Goal: Information Seeking & Learning: Learn about a topic

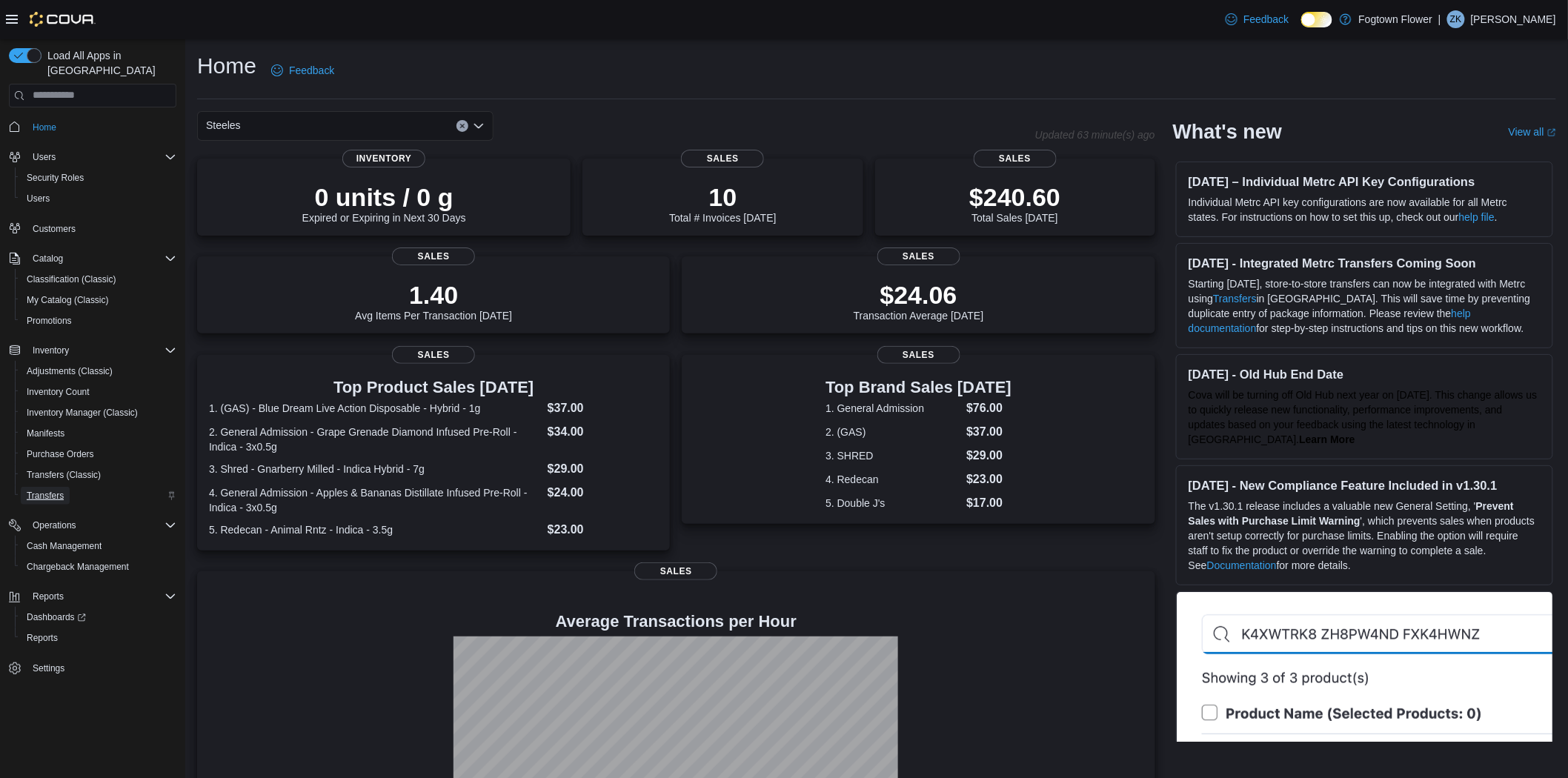
click at [45, 489] on span "Transfers" at bounding box center [45, 495] width 37 height 12
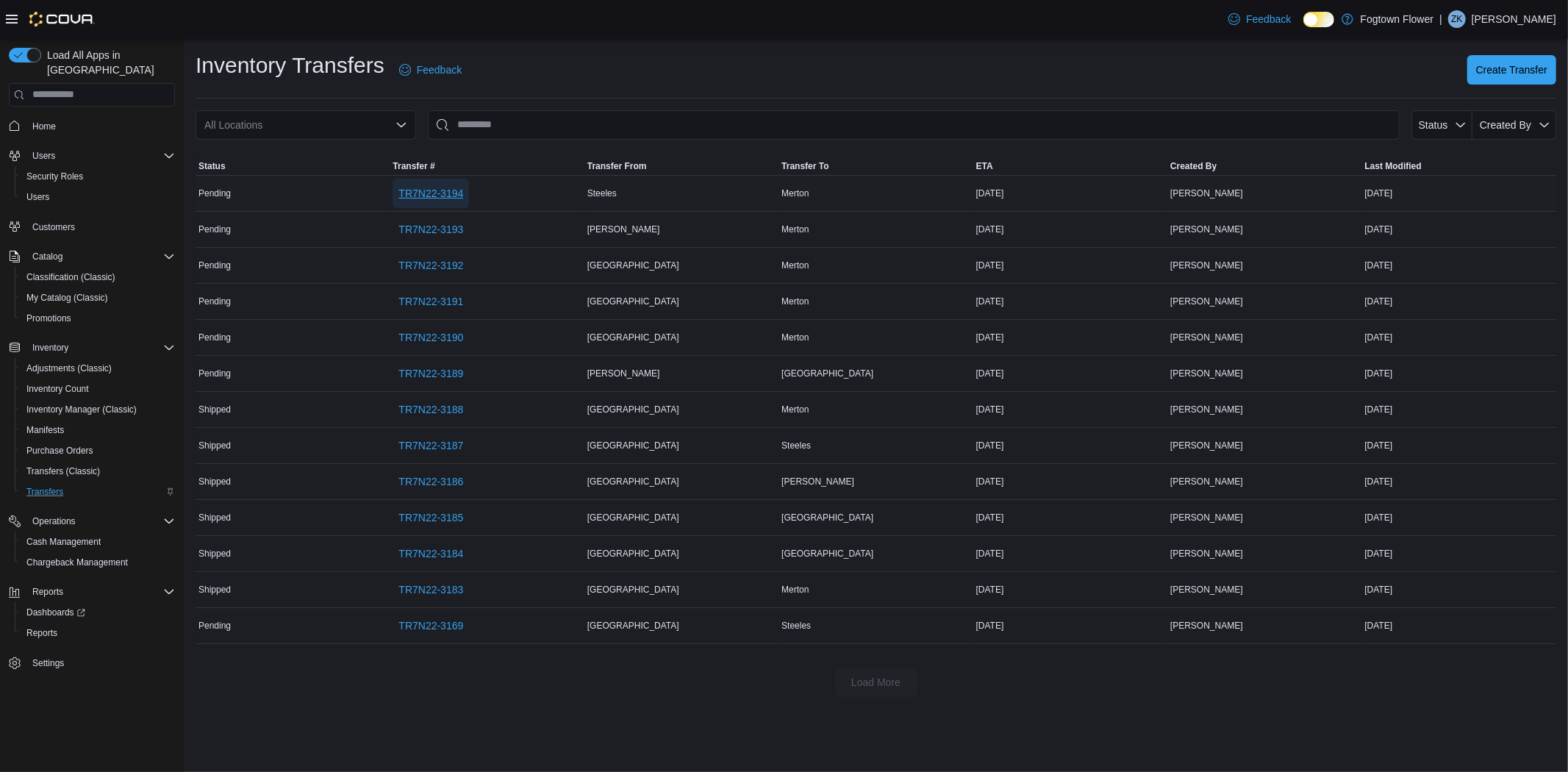
click at [435, 189] on span "TR7N22-3194" at bounding box center [430, 193] width 65 height 15
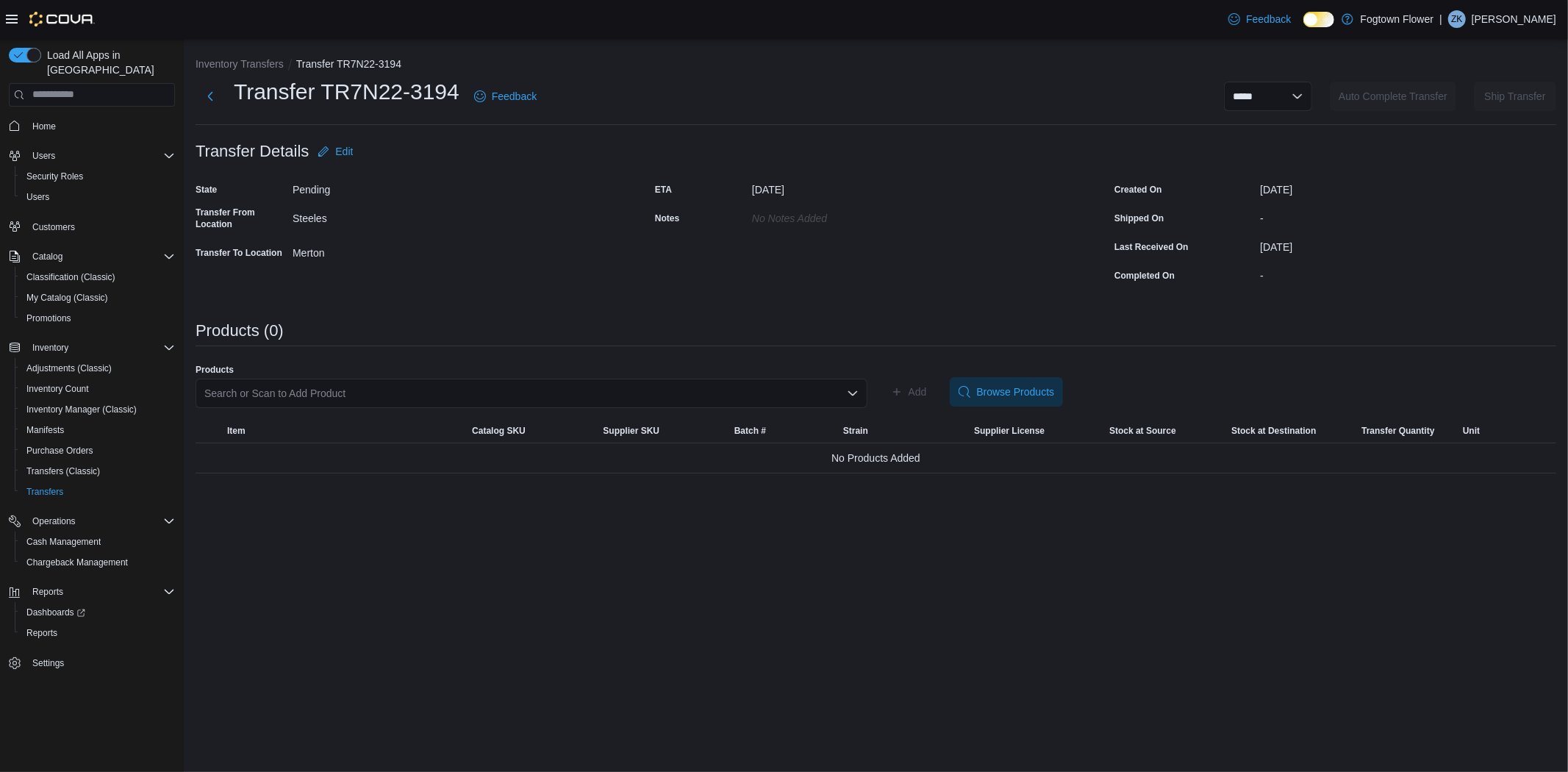
click at [831, 394] on div "Search or Scan to Add Product" at bounding box center [532, 393] width 672 height 29
type input "*********"
click at [431, 440] on span "Simply Bare - Craft Flight Pre-Roll - Hybrid - 3x0.5g" at bounding box center [539, 438] width 636 height 15
click at [908, 393] on span "Add" at bounding box center [917, 391] width 18 height 15
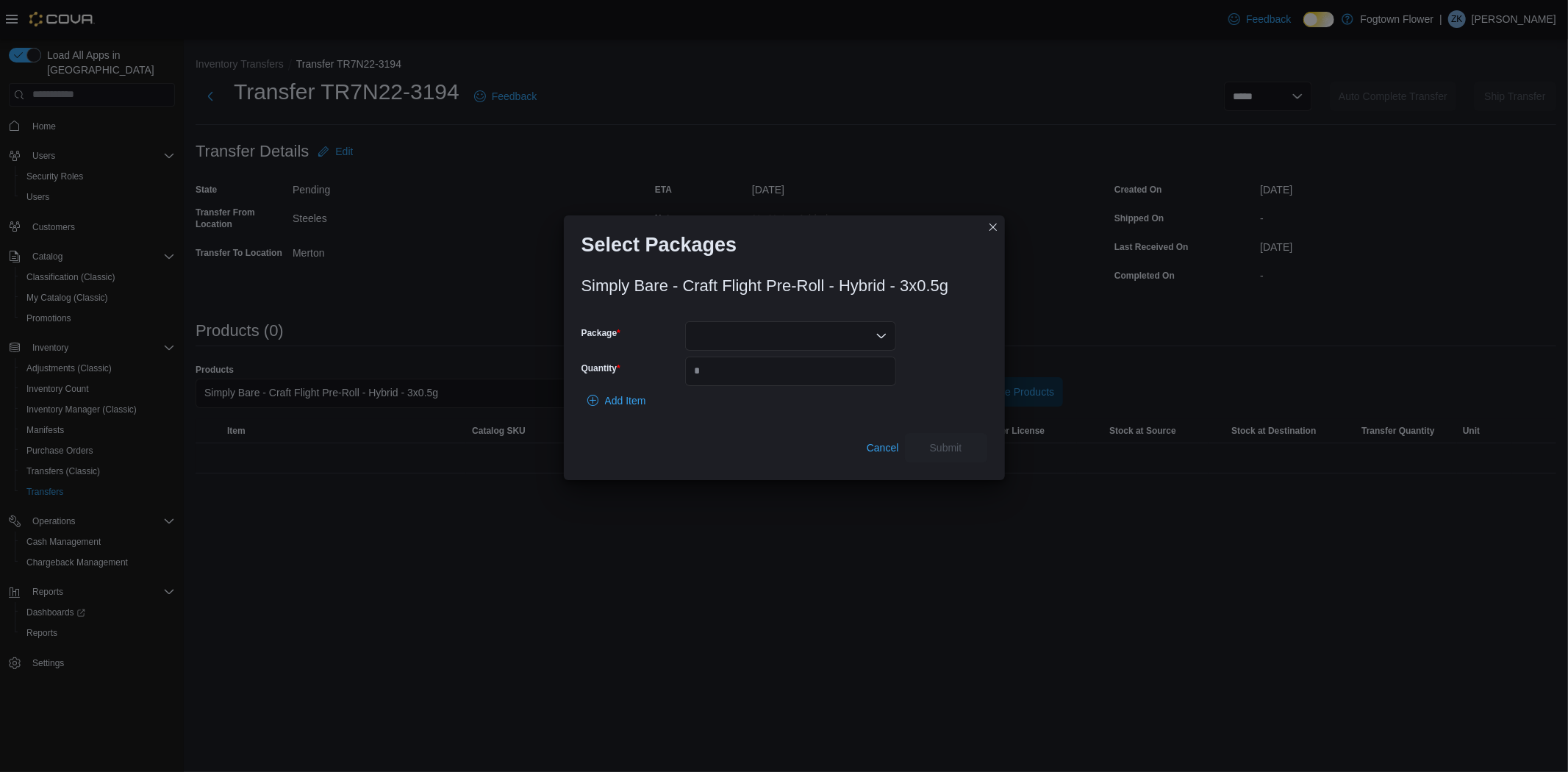
click at [849, 338] on div at bounding box center [790, 336] width 211 height 29
click at [816, 377] on span "MXXVPE006" at bounding box center [799, 381] width 176 height 15
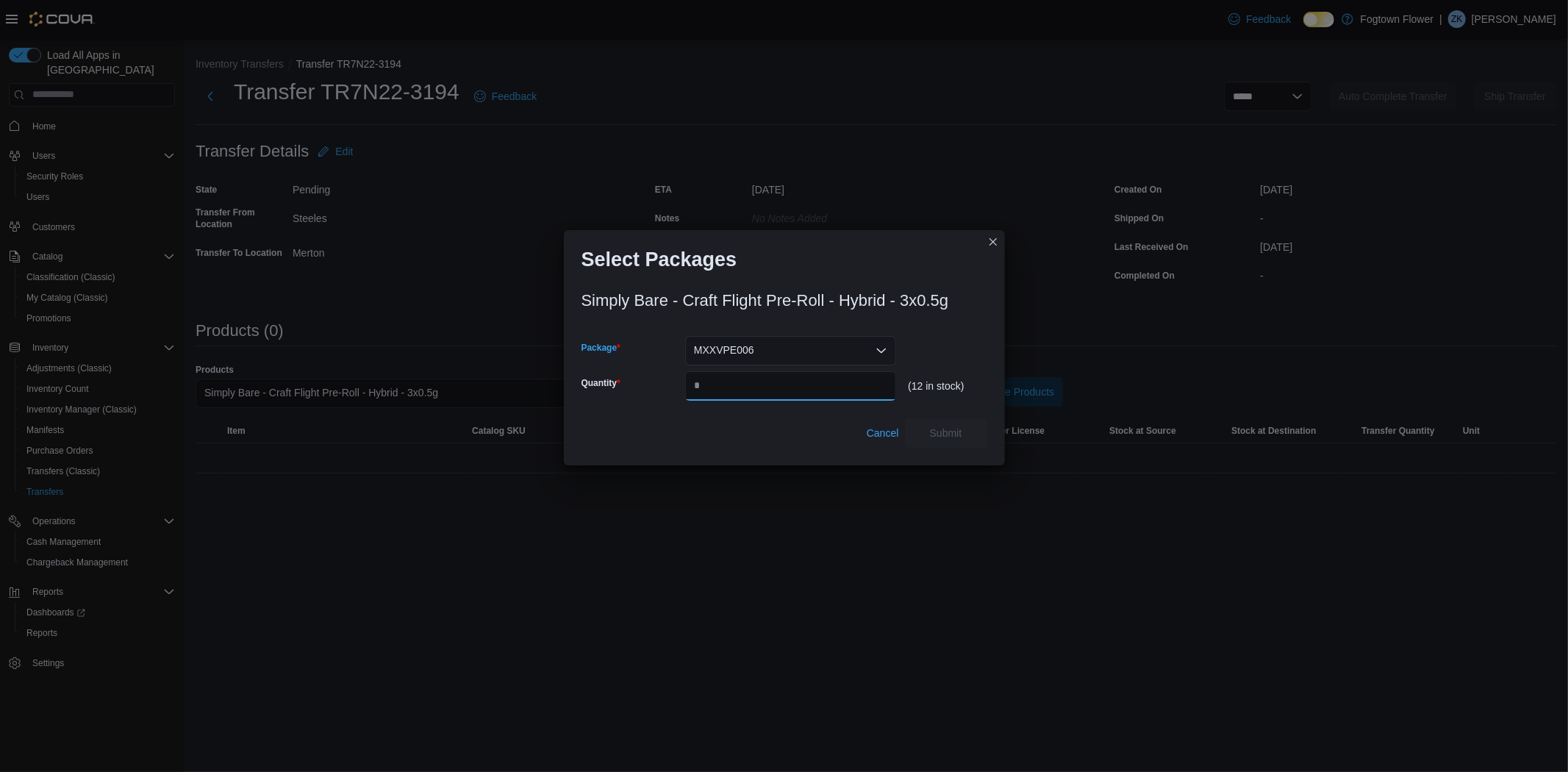
click at [813, 383] on input "Quantity" at bounding box center [790, 386] width 211 height 29
type input "*"
click at [960, 427] on span "Submit" at bounding box center [945, 432] width 32 height 15
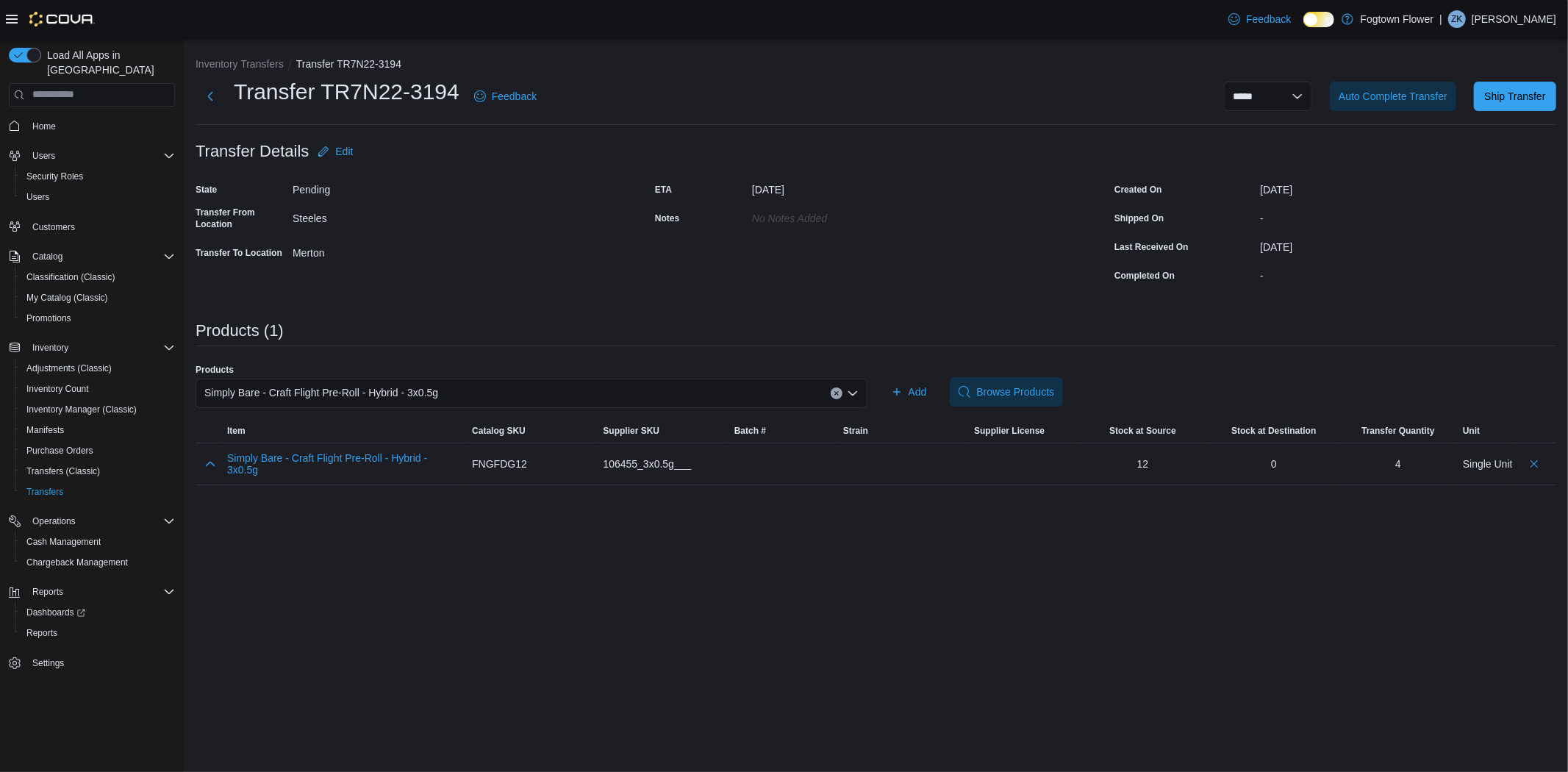
click at [834, 394] on icon "Clear input" at bounding box center [836, 393] width 6 height 6
type input "*****"
click at [516, 431] on span "Cannabis Cartel QUADS - Dragon Pendant Pre-roll - Hybrid - 1x1g" at bounding box center [539, 438] width 636 height 15
click at [918, 387] on span "Add" at bounding box center [917, 391] width 18 height 15
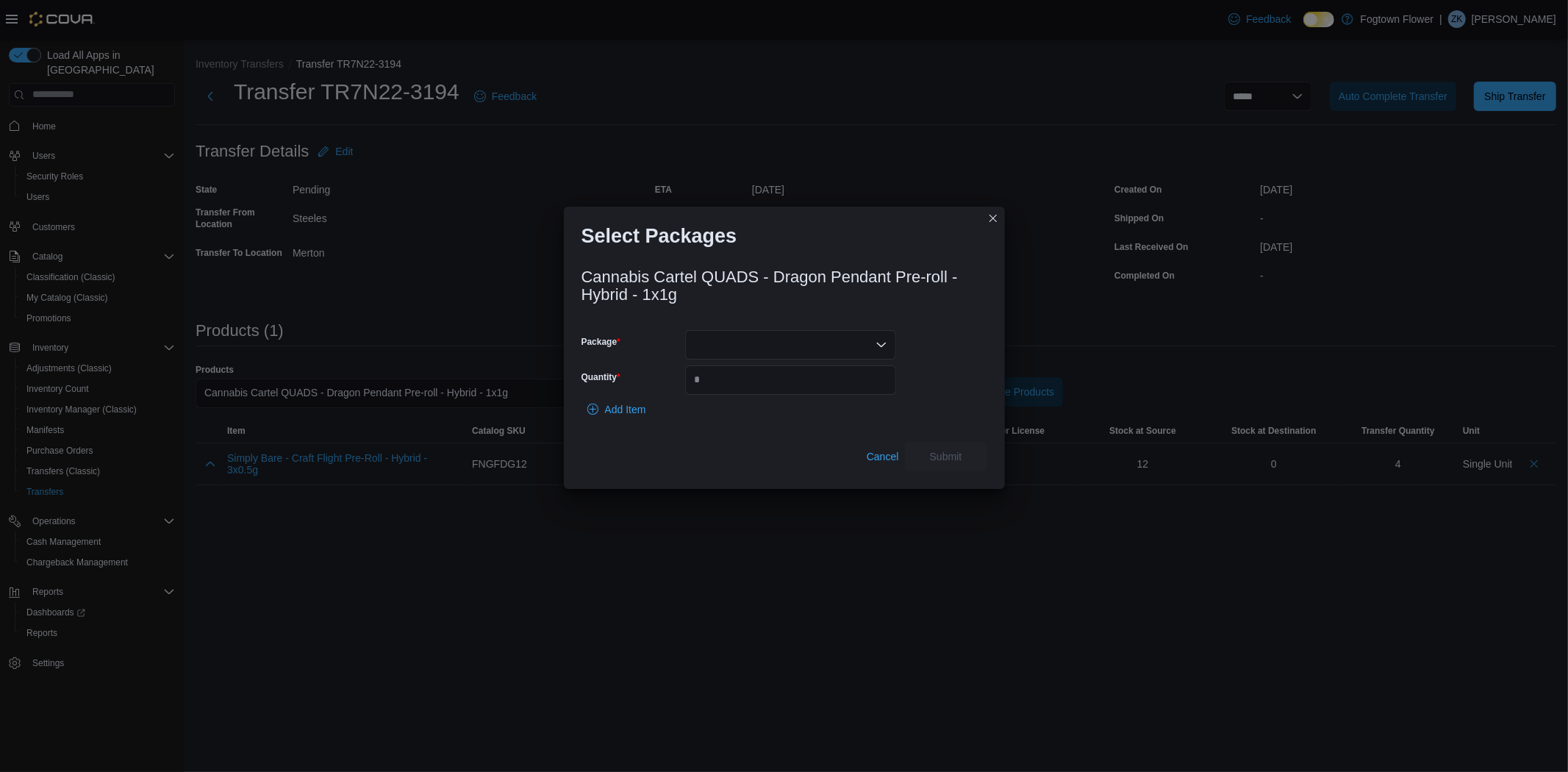
click at [860, 336] on div at bounding box center [790, 344] width 211 height 29
click at [802, 391] on span "10069" at bounding box center [799, 389] width 176 height 15
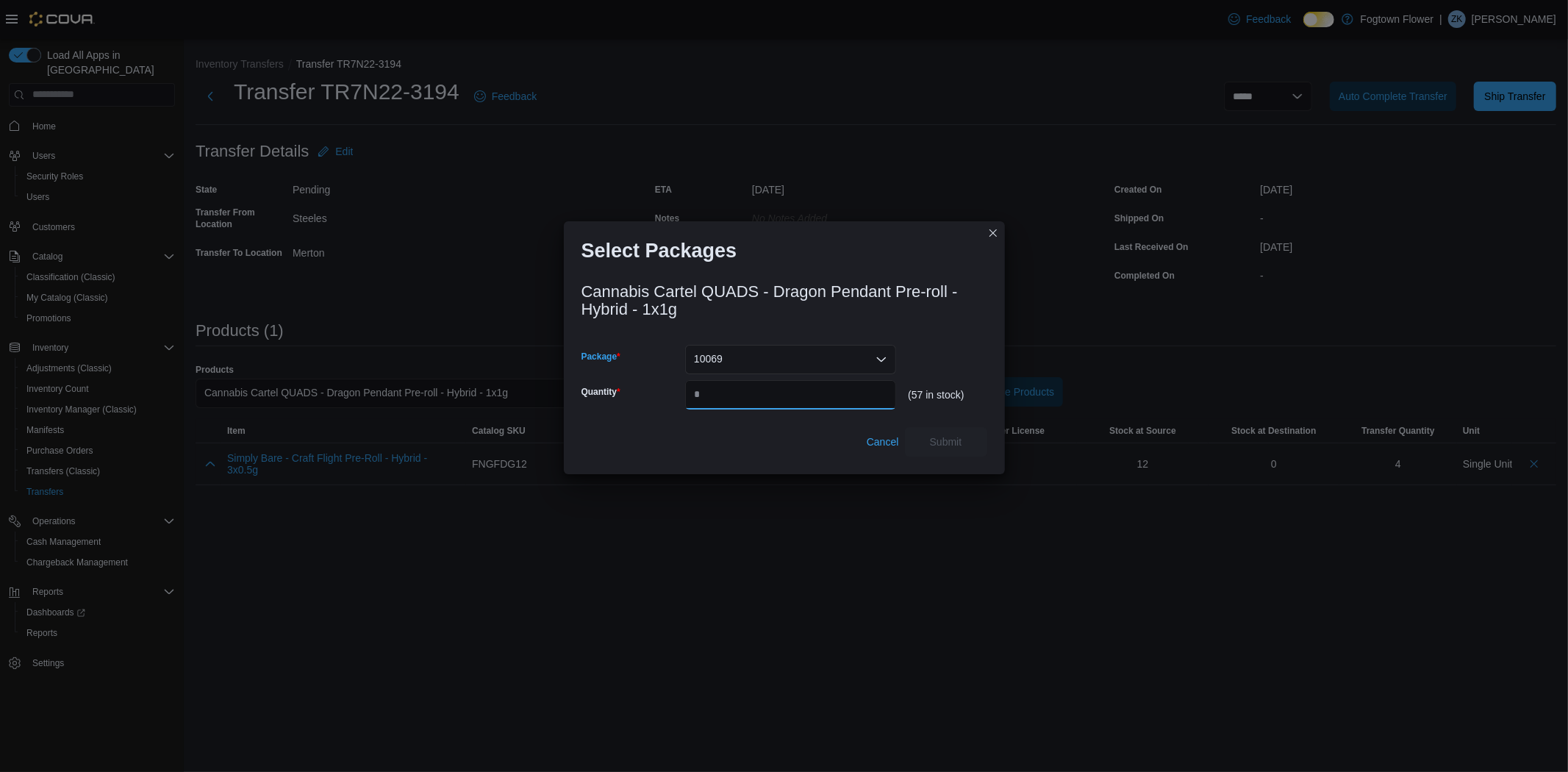
click at [802, 392] on input "Quantity" at bounding box center [790, 395] width 211 height 29
type input "**"
click at [948, 441] on span "Submit" at bounding box center [945, 441] width 32 height 15
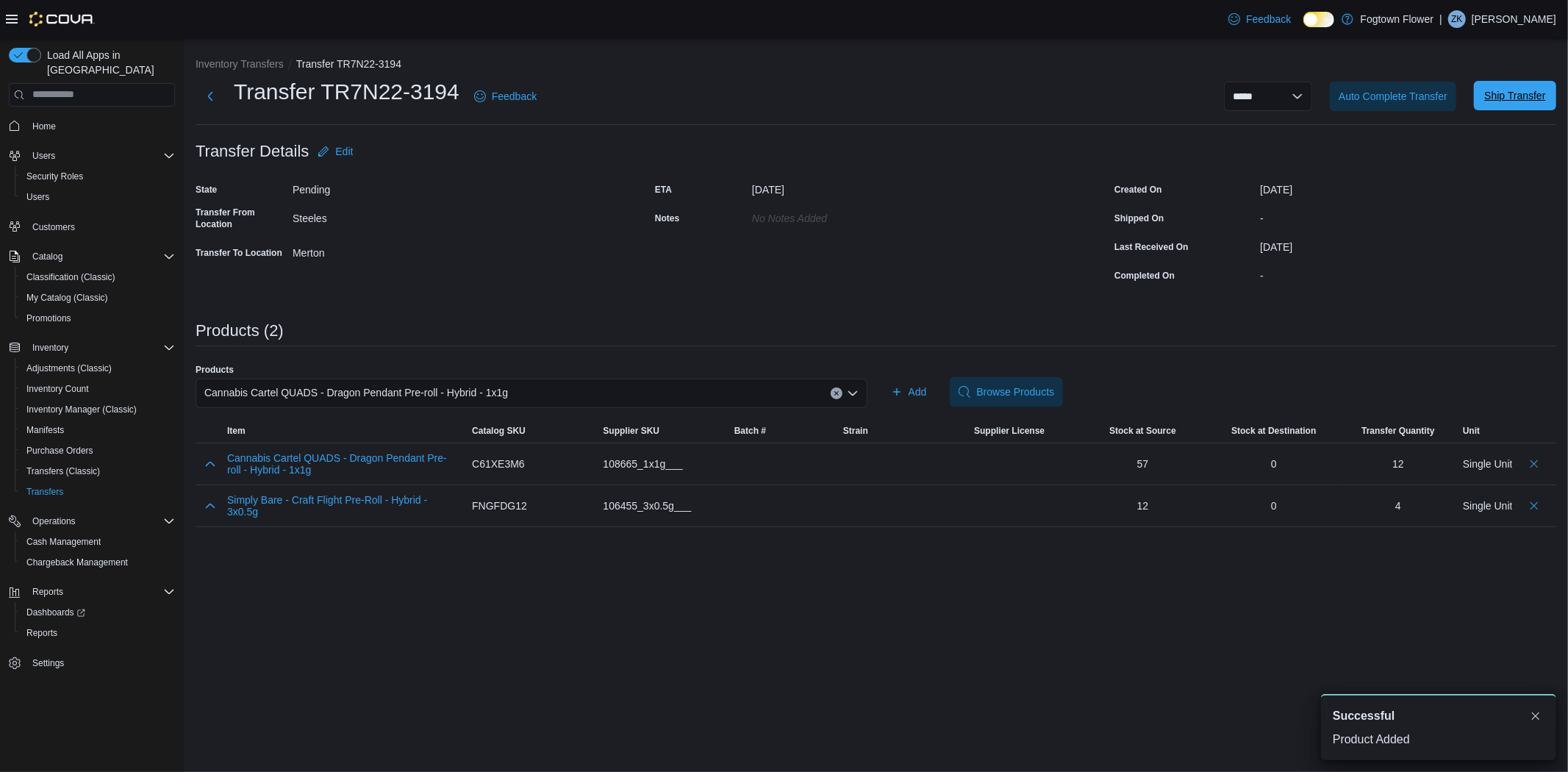
click at [1531, 95] on span "Ship Transfer" at bounding box center [1514, 95] width 61 height 15
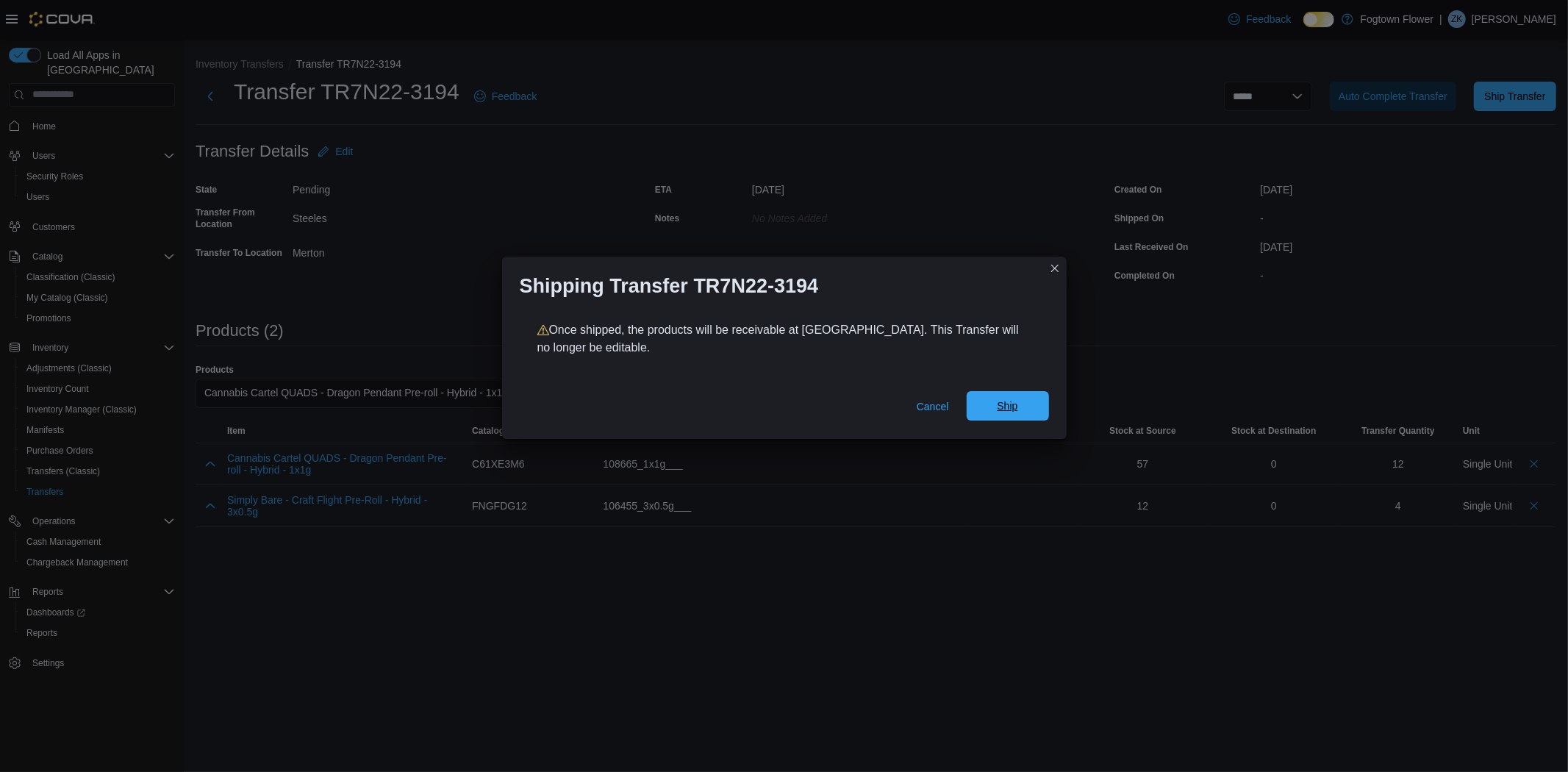
click at [1016, 402] on span "Ship" at bounding box center [1007, 405] width 21 height 15
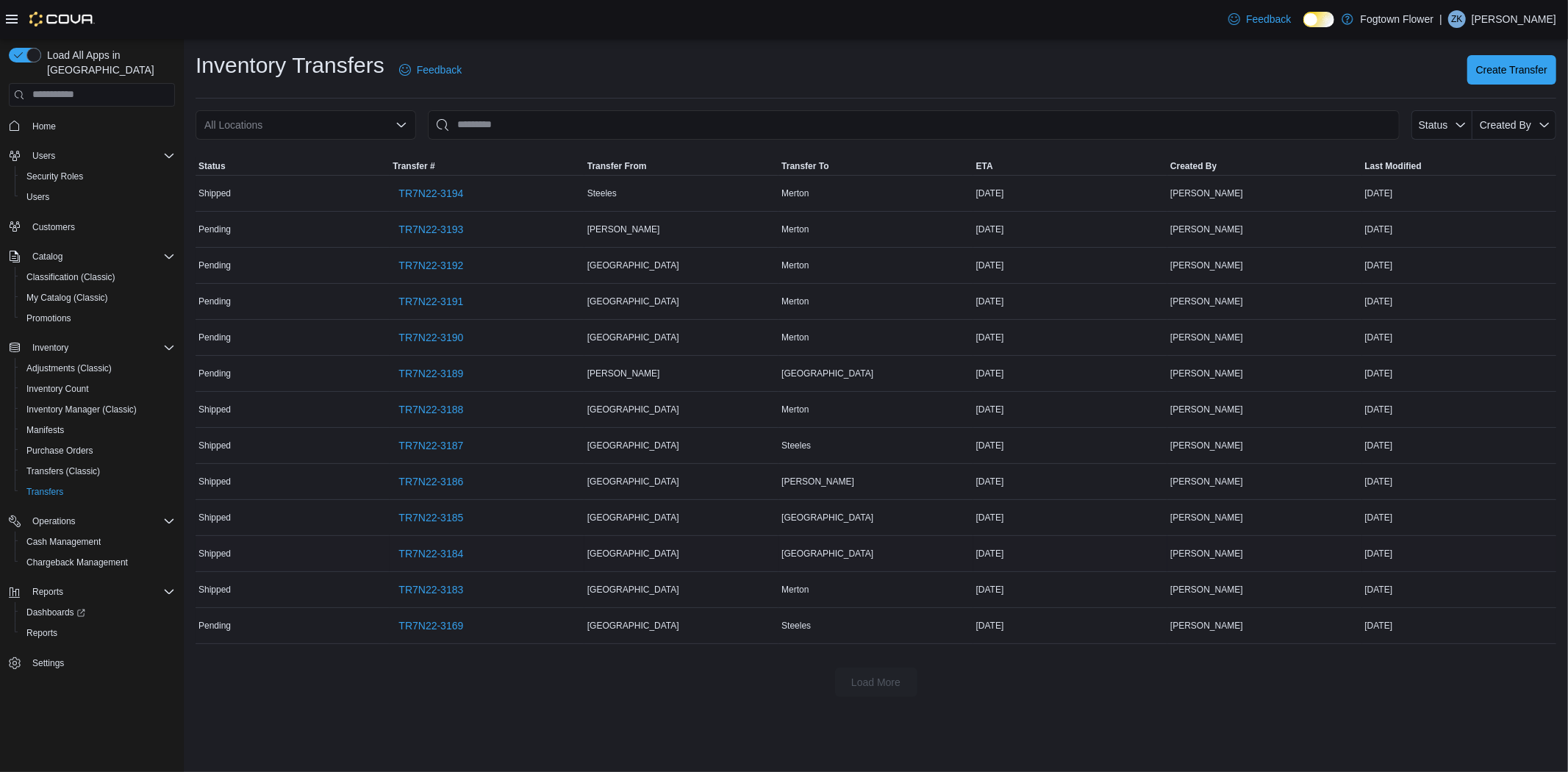
click at [890, 567] on td "Transfer To Mount Pleasant" at bounding box center [875, 553] width 194 height 36
click at [440, 626] on span "TR7N22-3169" at bounding box center [430, 625] width 65 height 15
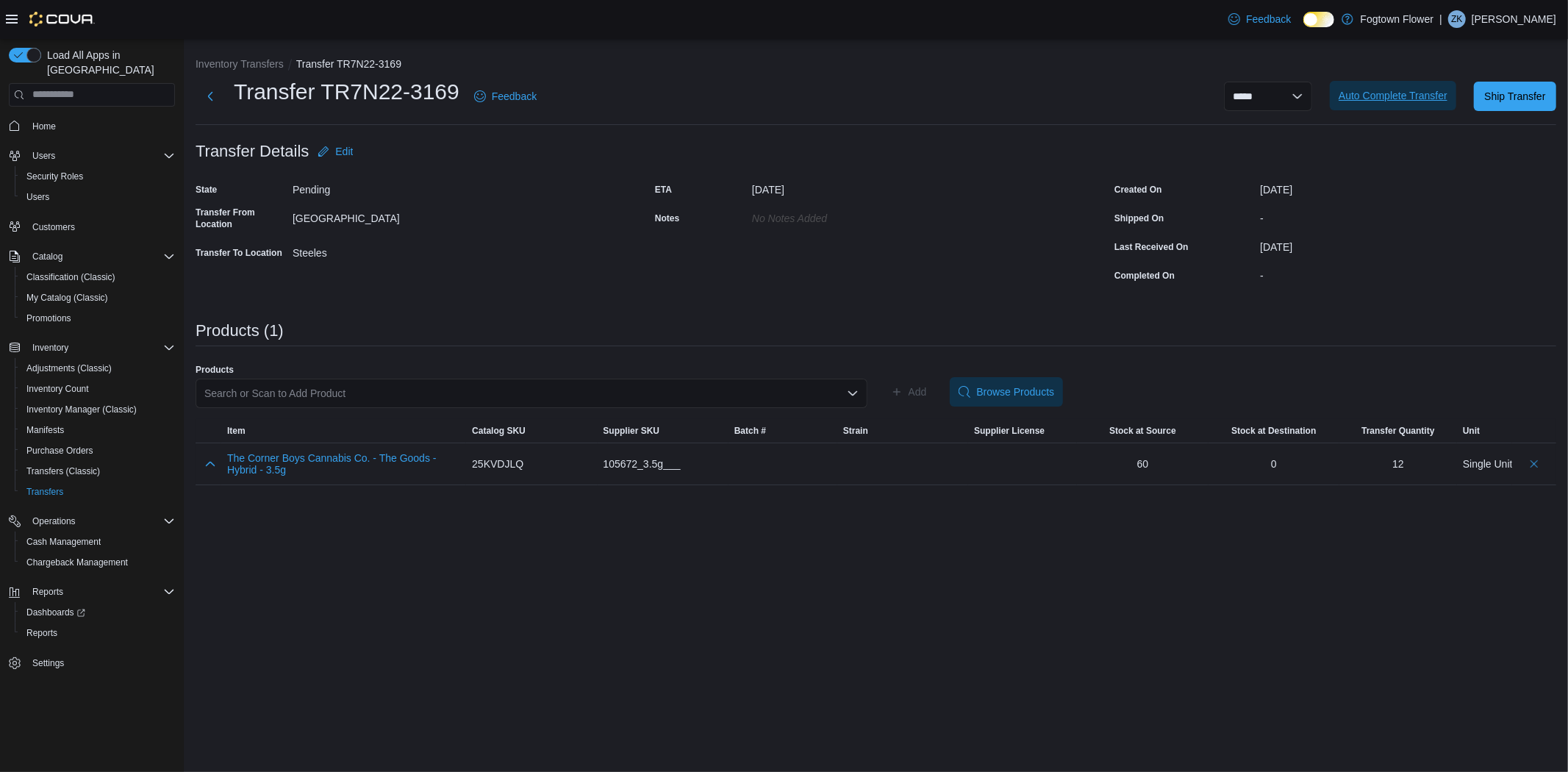
click at [1398, 95] on span "Auto Complete Transfer" at bounding box center [1393, 95] width 109 height 15
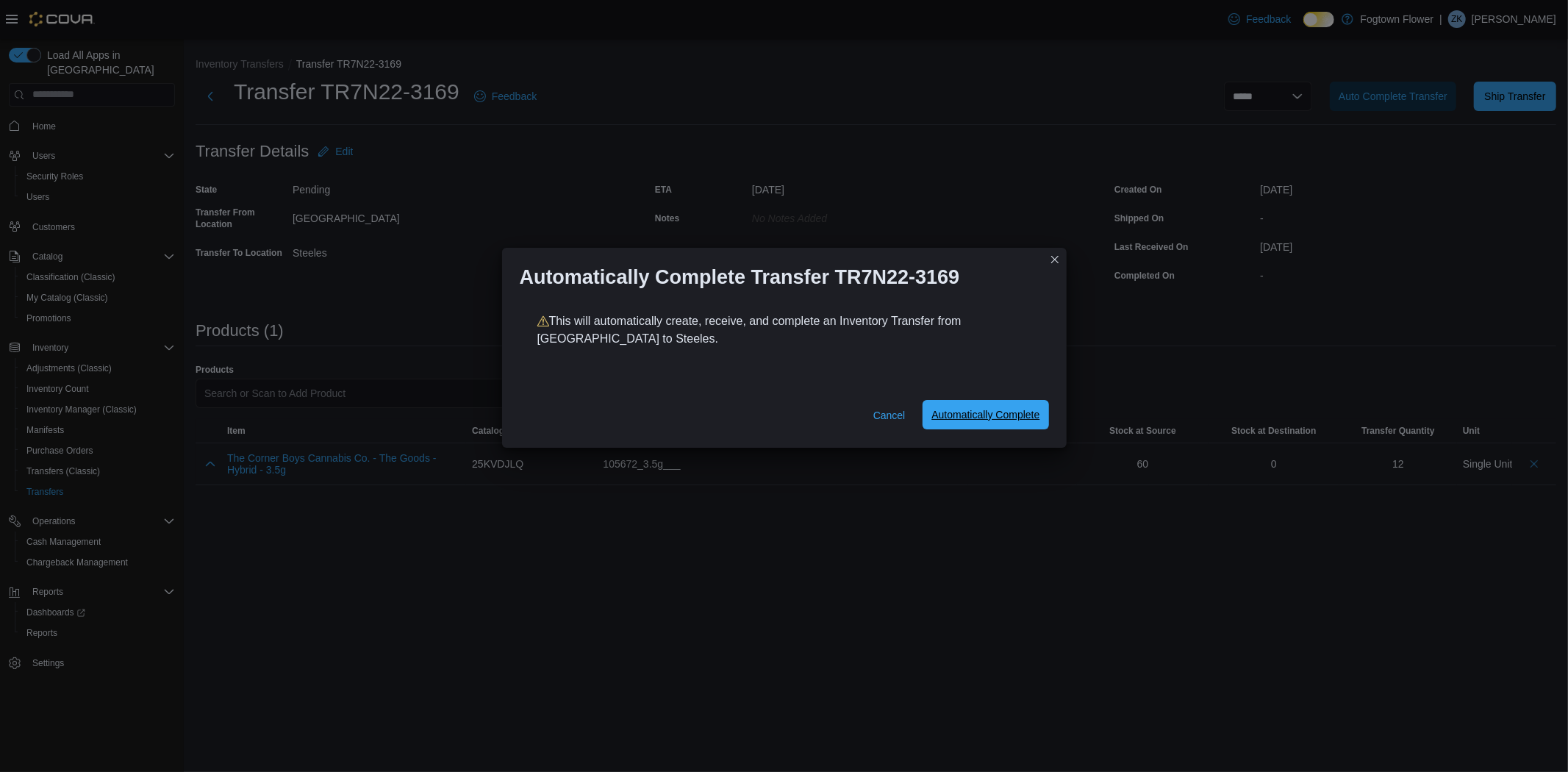
click at [979, 412] on span "Automatically Complete" at bounding box center [985, 414] width 108 height 15
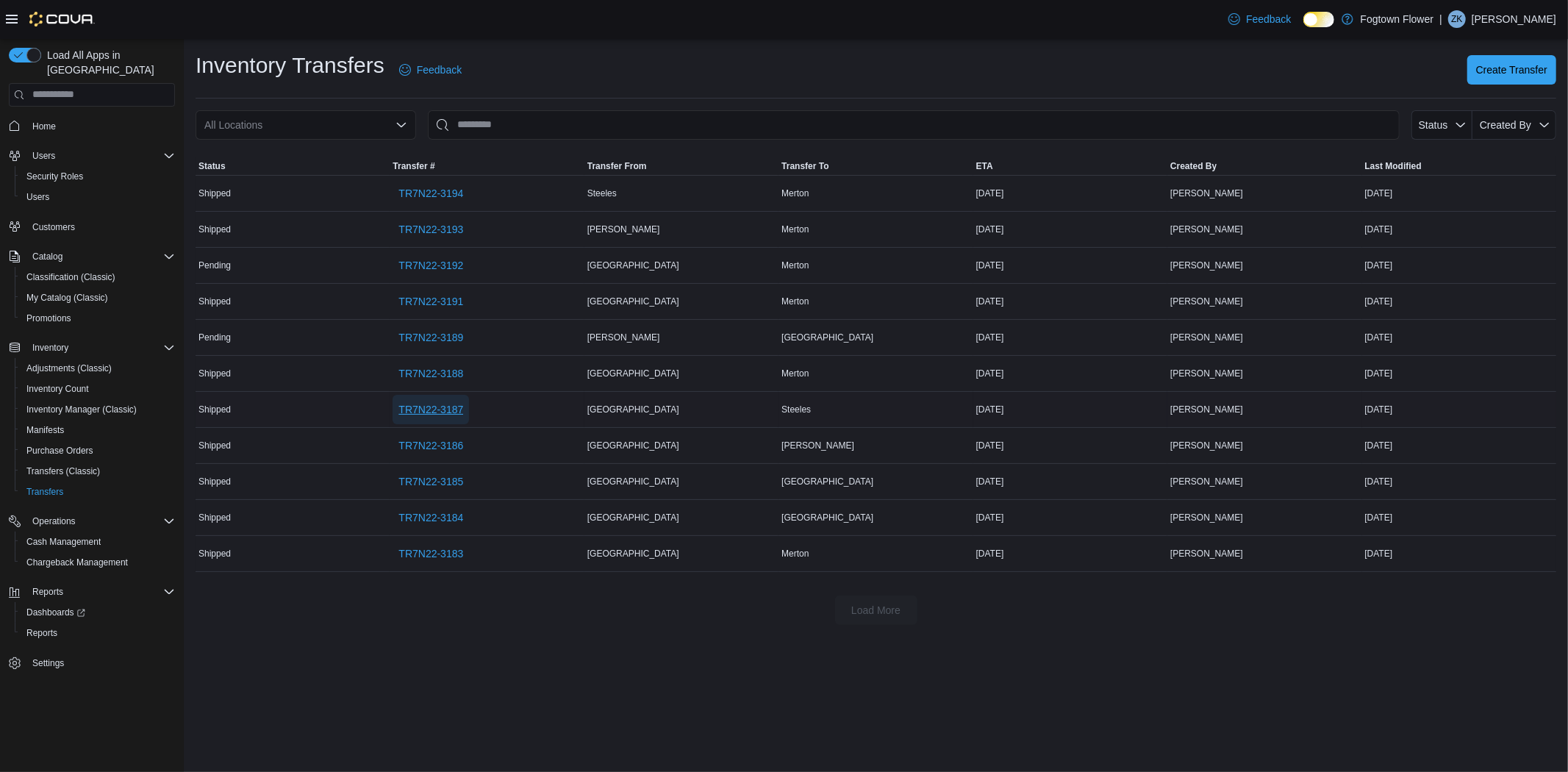
click at [436, 412] on span "TR7N22-3187" at bounding box center [430, 409] width 65 height 15
click at [48, 627] on span "Reports" at bounding box center [42, 633] width 31 height 12
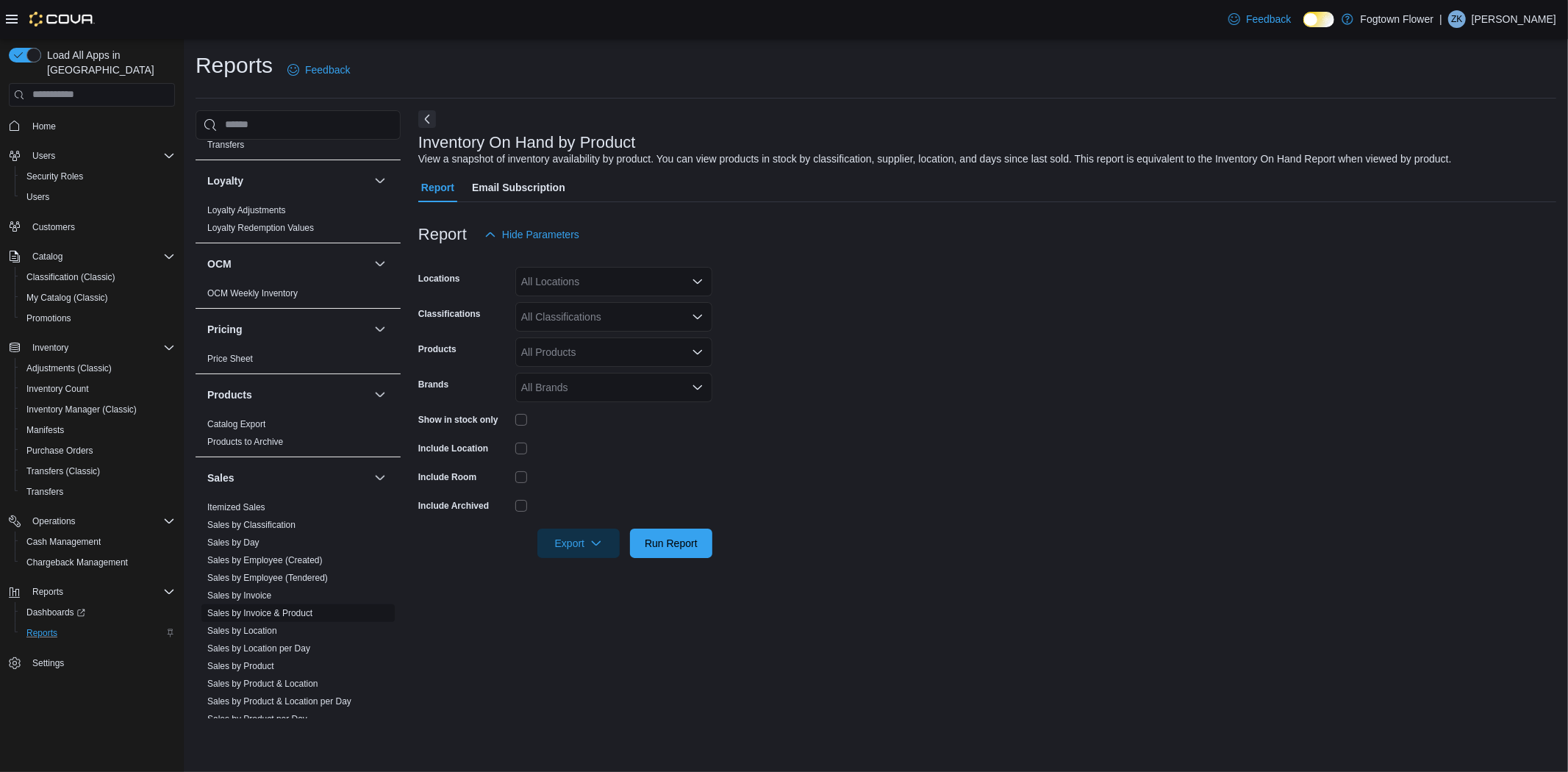
scroll to position [843, 0]
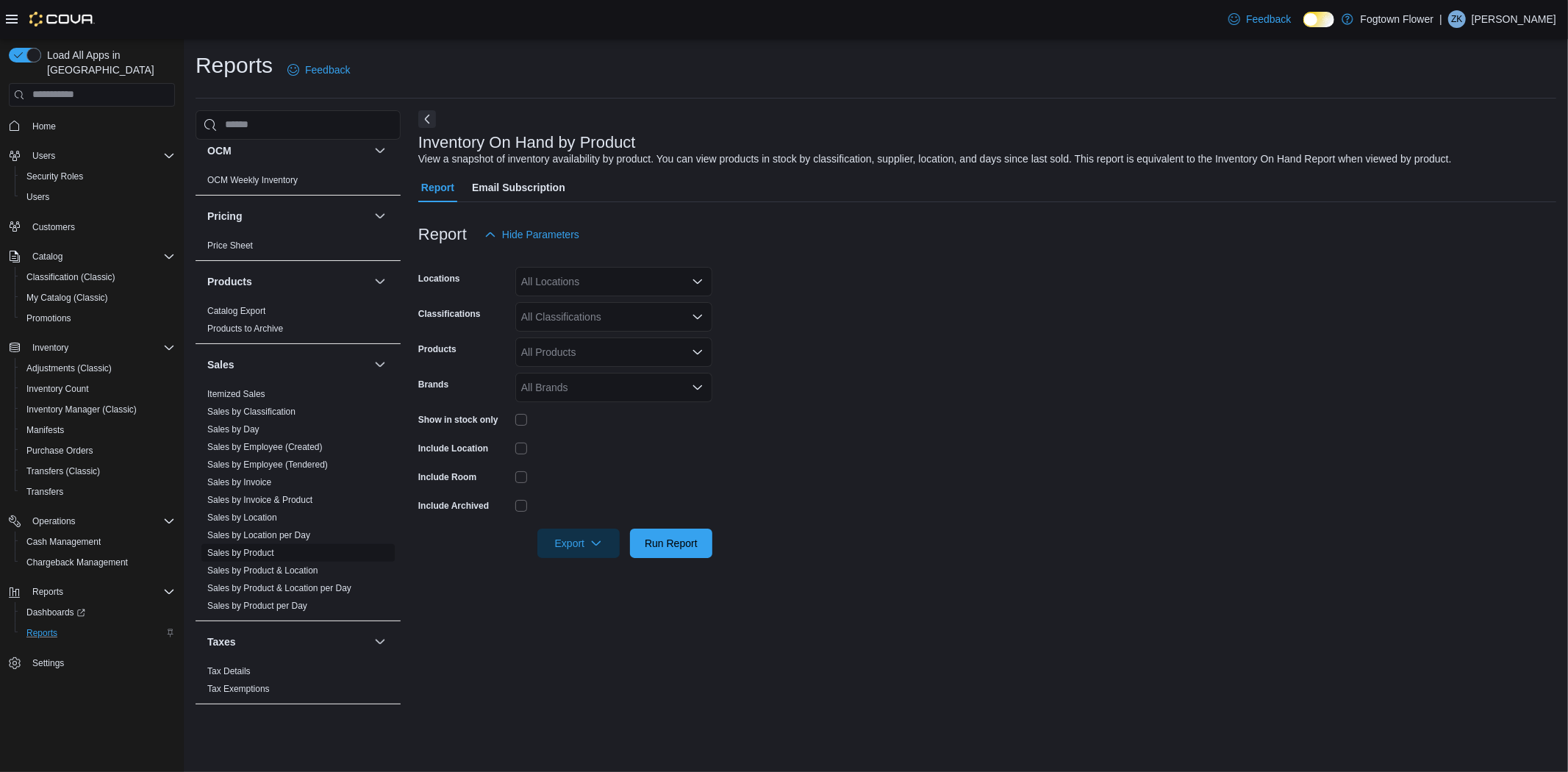
click at [255, 548] on link "Sales by Product" at bounding box center [240, 553] width 67 height 10
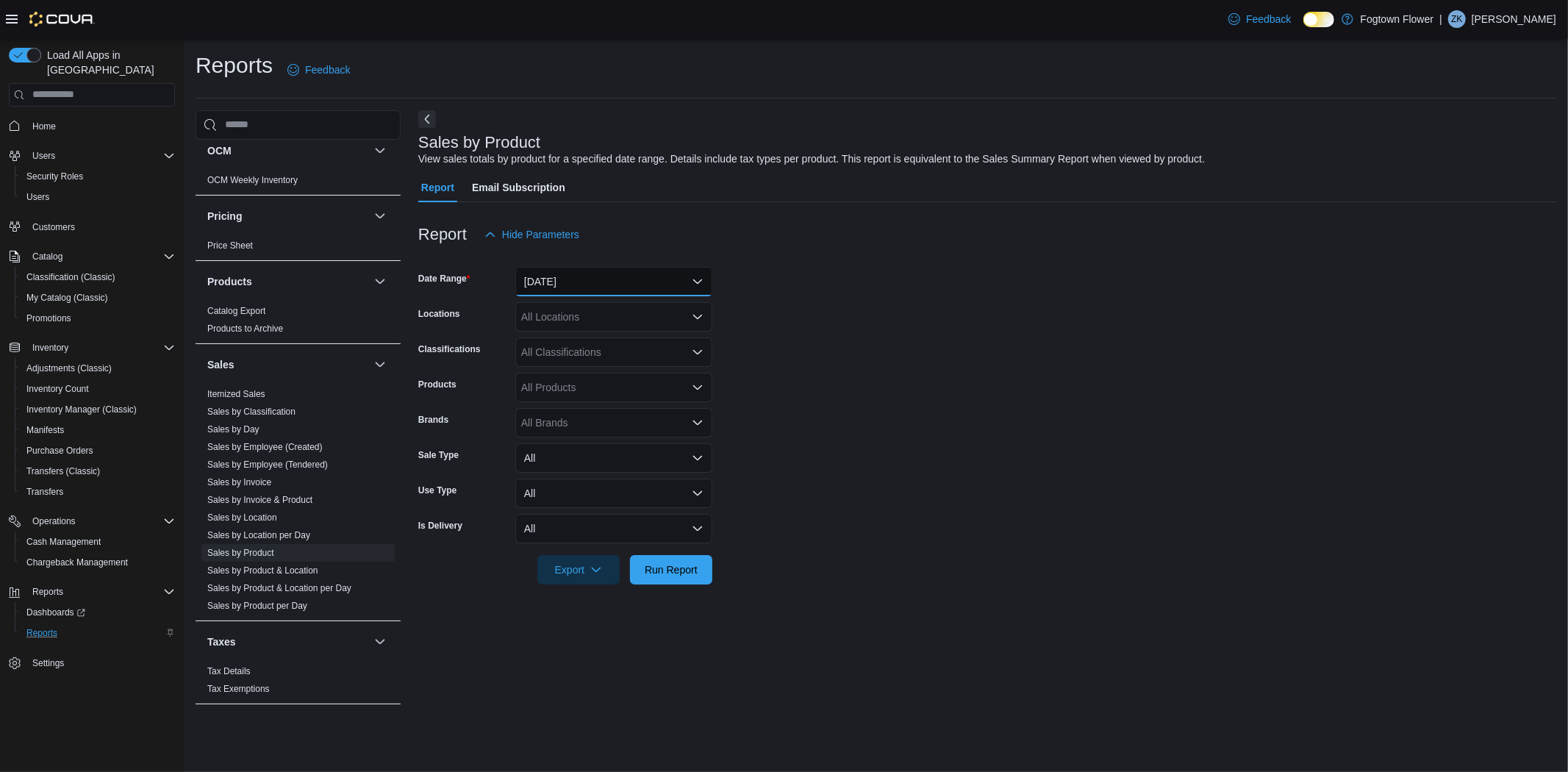
click at [635, 282] on button "[DATE]" at bounding box center [614, 281] width 197 height 29
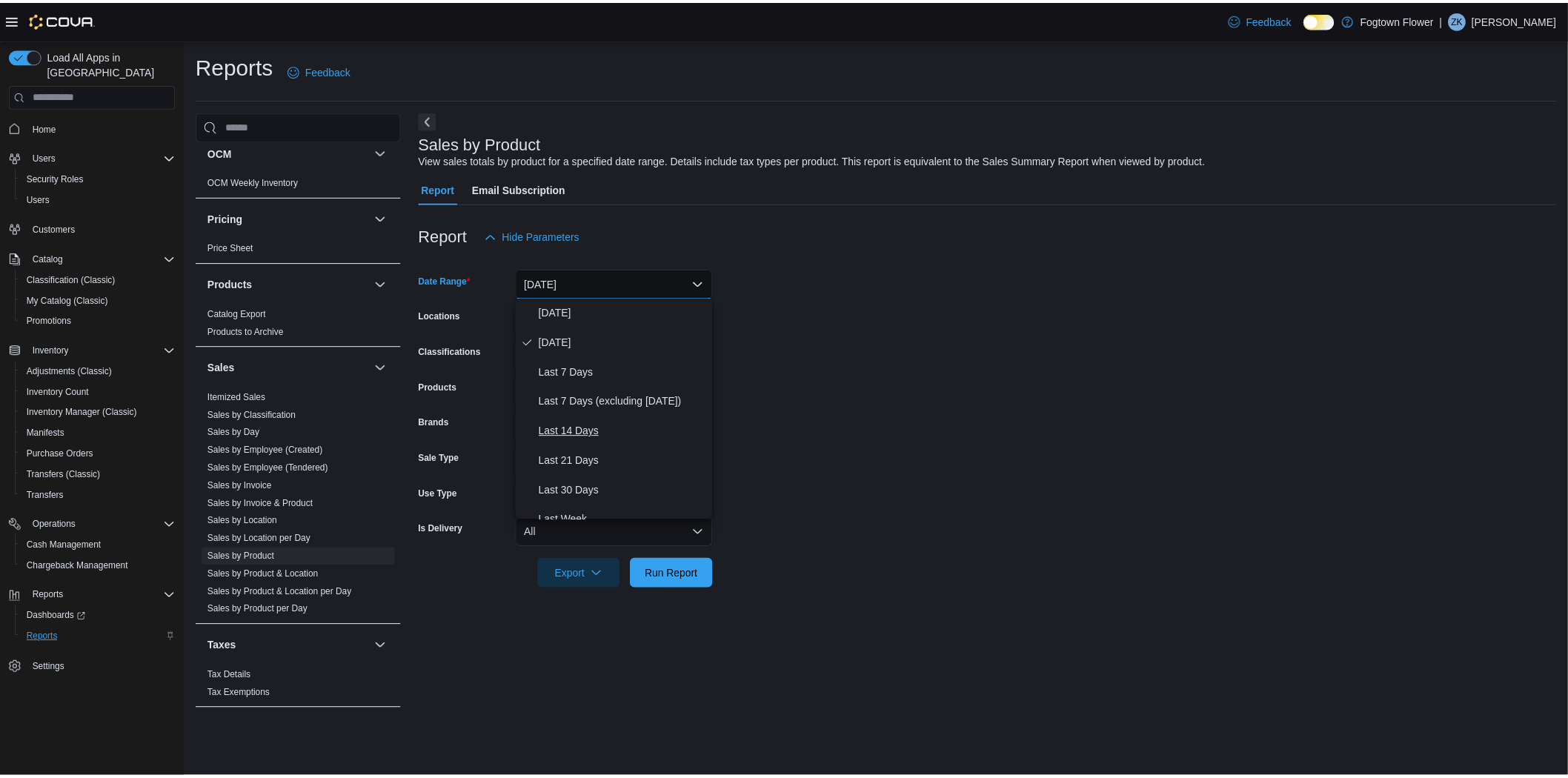
scroll to position [82, 0]
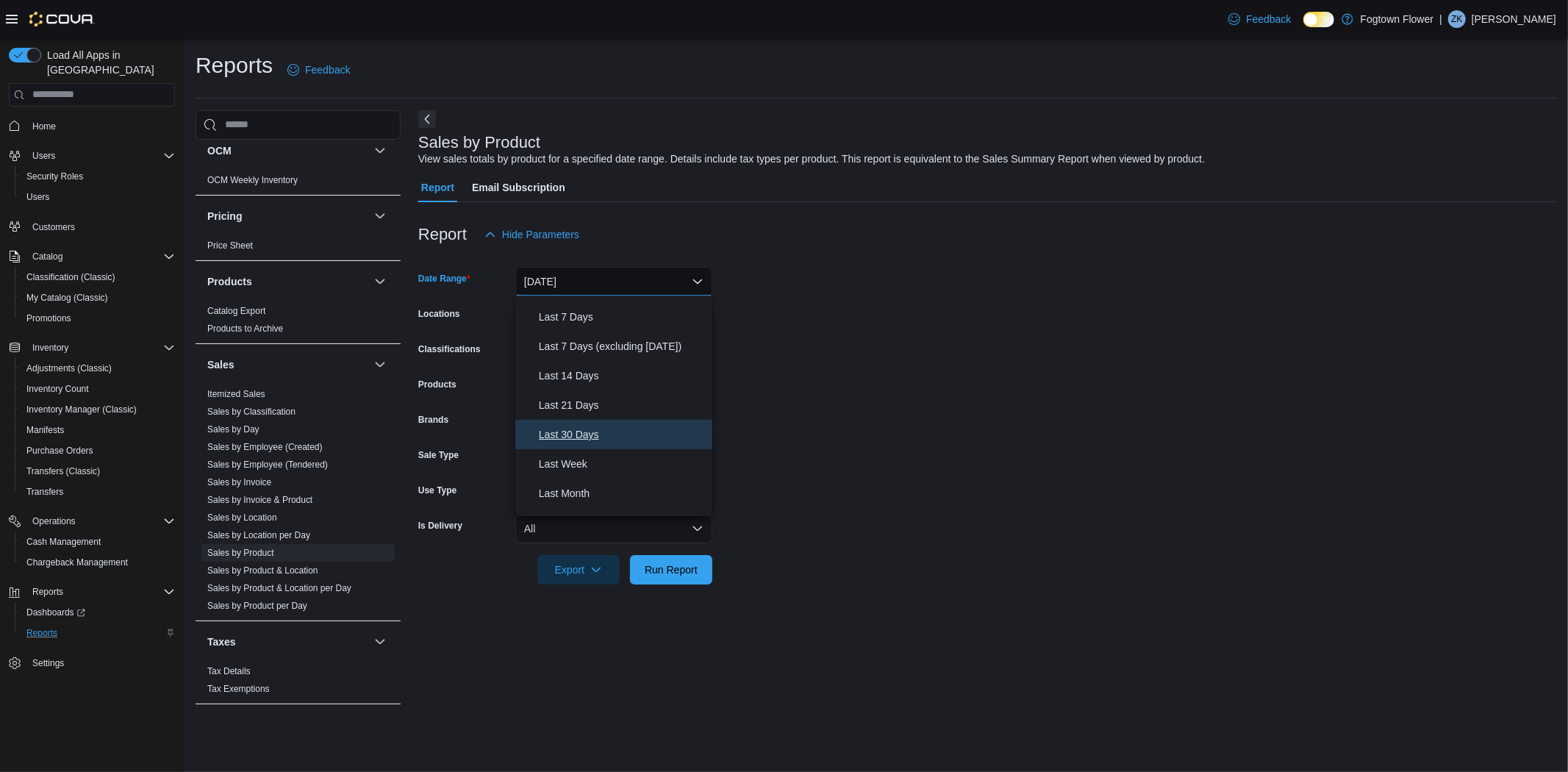
click at [607, 431] on span "Last 30 Days" at bounding box center [623, 434] width 168 height 17
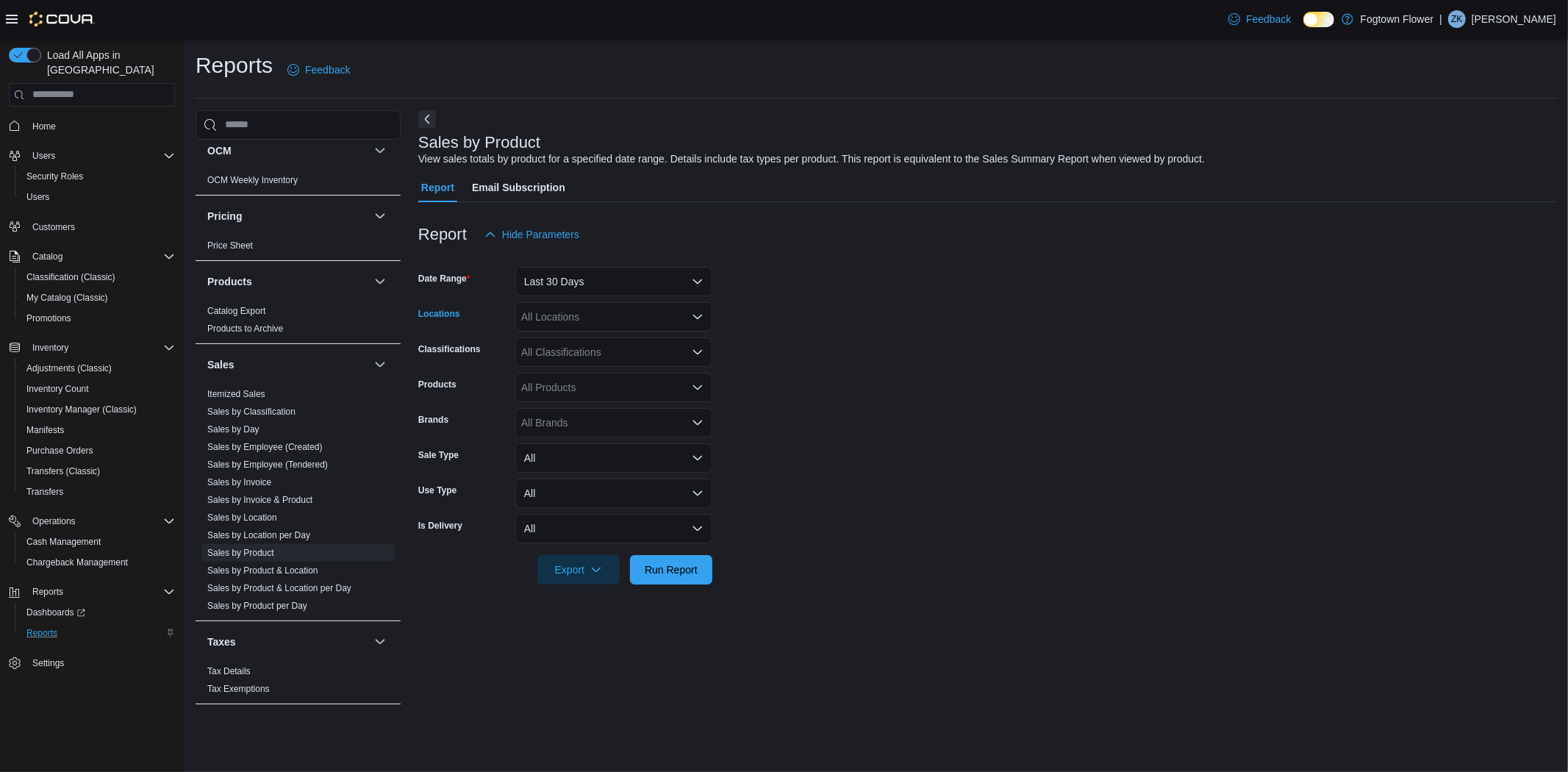
click at [602, 320] on div "All Locations" at bounding box center [614, 317] width 197 height 29
type input "***"
click at [604, 341] on div "Steeles" at bounding box center [613, 340] width 179 height 15
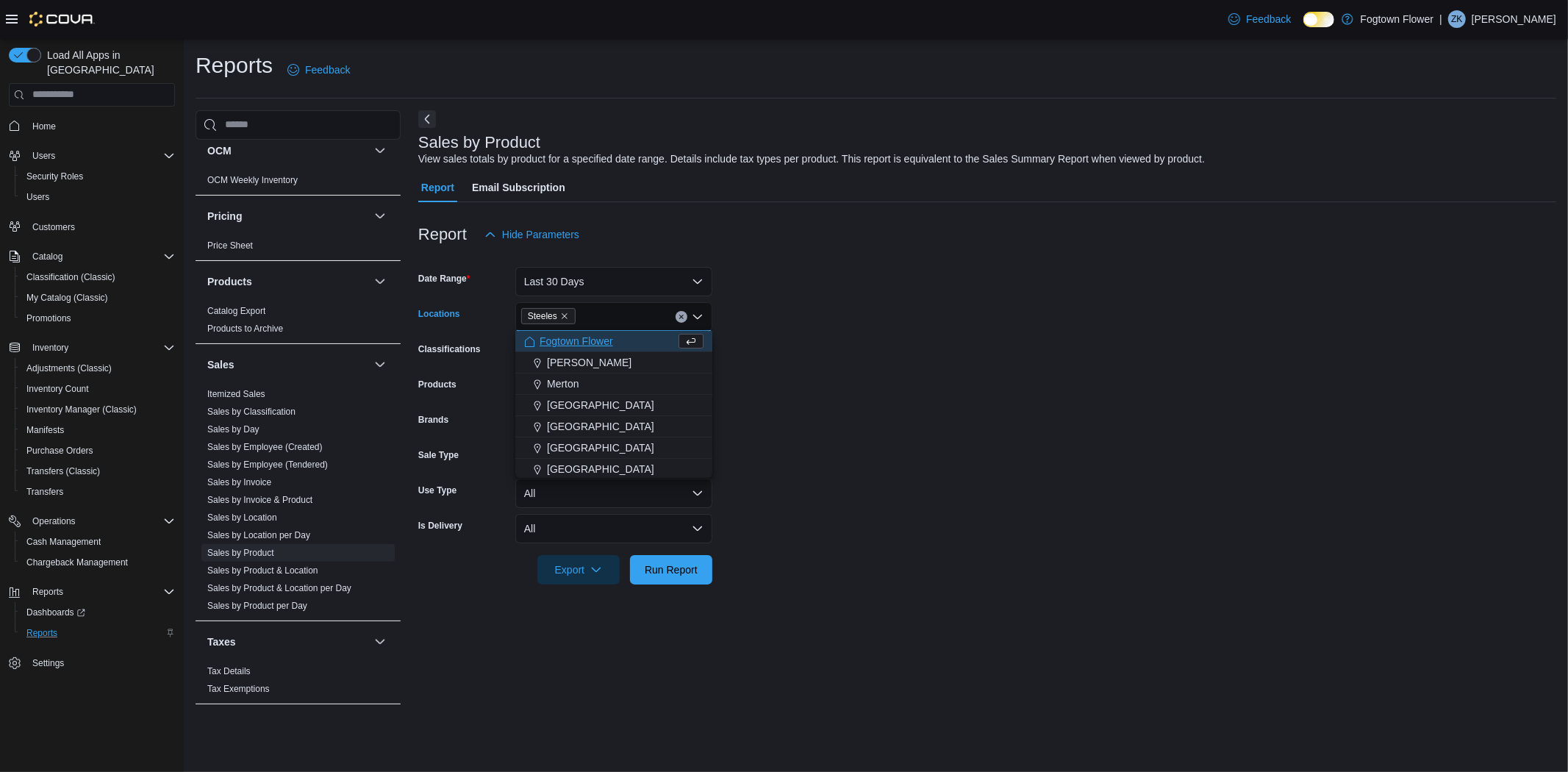
click at [934, 410] on form "Date Range Last 30 Days Locations [GEOGRAPHIC_DATA] Combo box. Selected. Steele…" at bounding box center [987, 416] width 1138 height 335
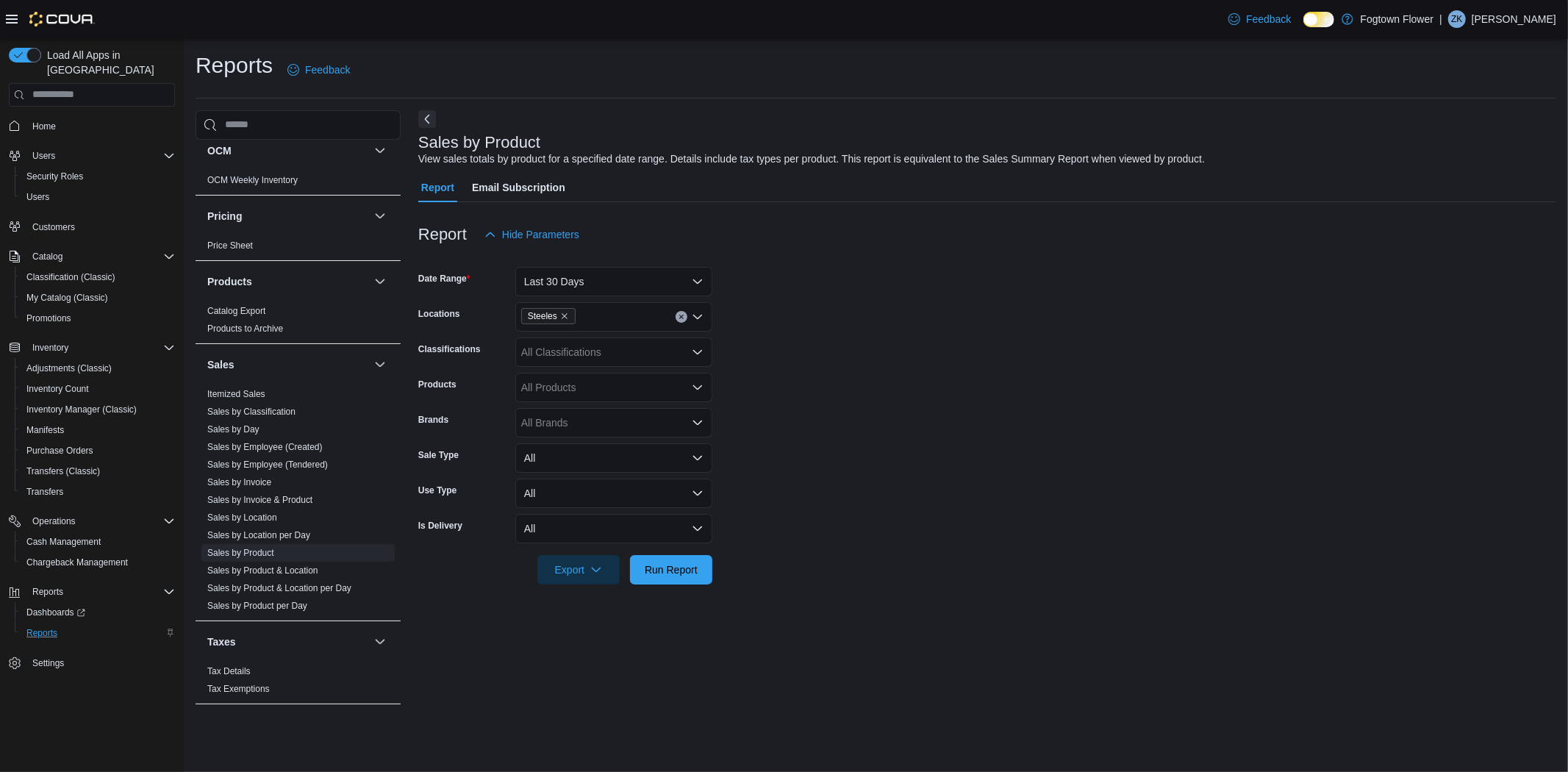
click at [656, 387] on div "All Products" at bounding box center [614, 387] width 197 height 29
type input "*"
drag, startPoint x: 908, startPoint y: 437, endPoint x: 800, endPoint y: 441, distance: 108.1
click at [901, 437] on form "Date Range Last 30 Days Locations Steeles Classifications All Classifications P…" at bounding box center [987, 416] width 1138 height 335
click at [570, 428] on div "All Brands" at bounding box center [614, 422] width 197 height 29
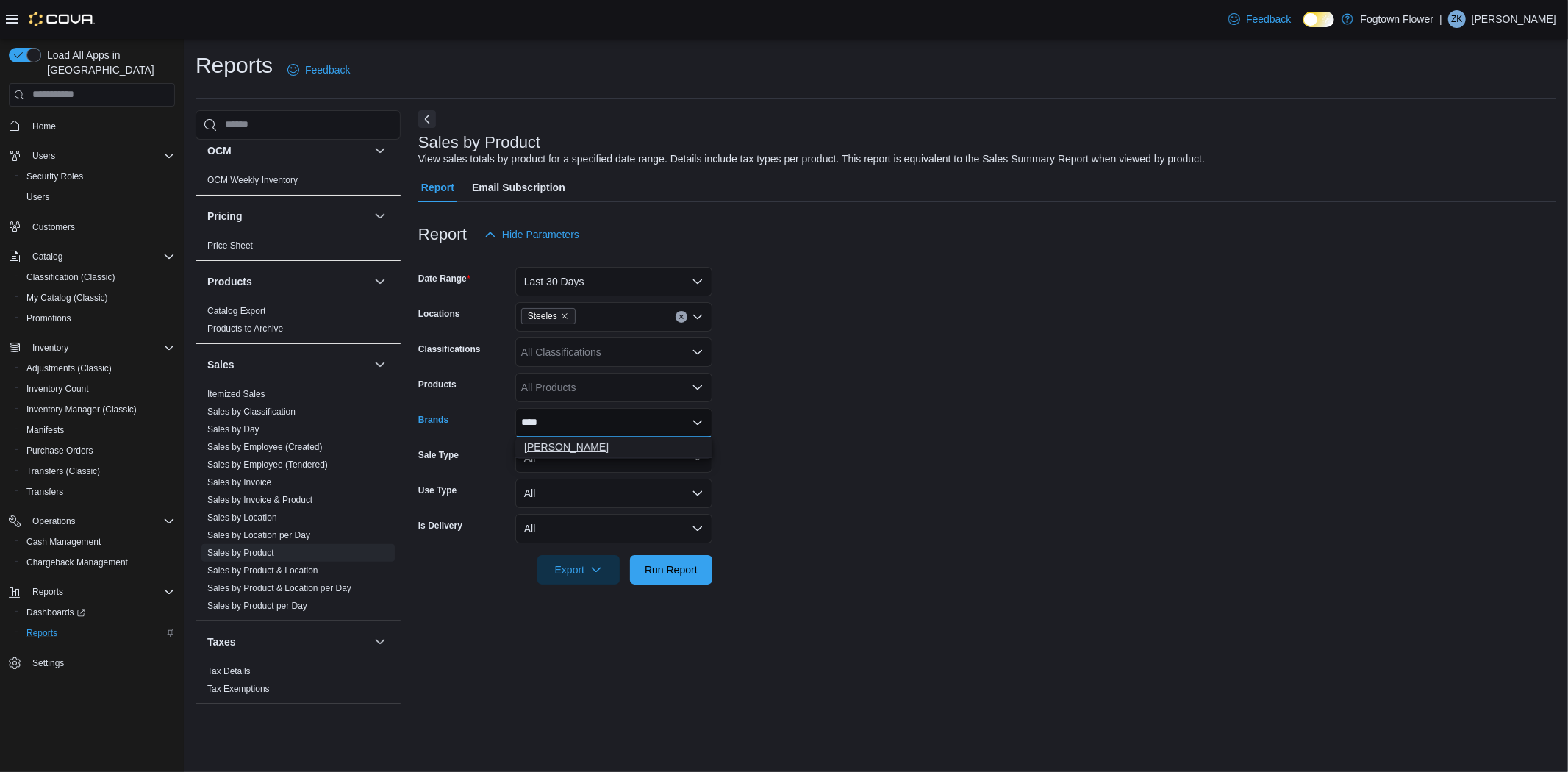
type input "****"
click at [591, 452] on span "[PERSON_NAME]" at bounding box center [613, 447] width 179 height 15
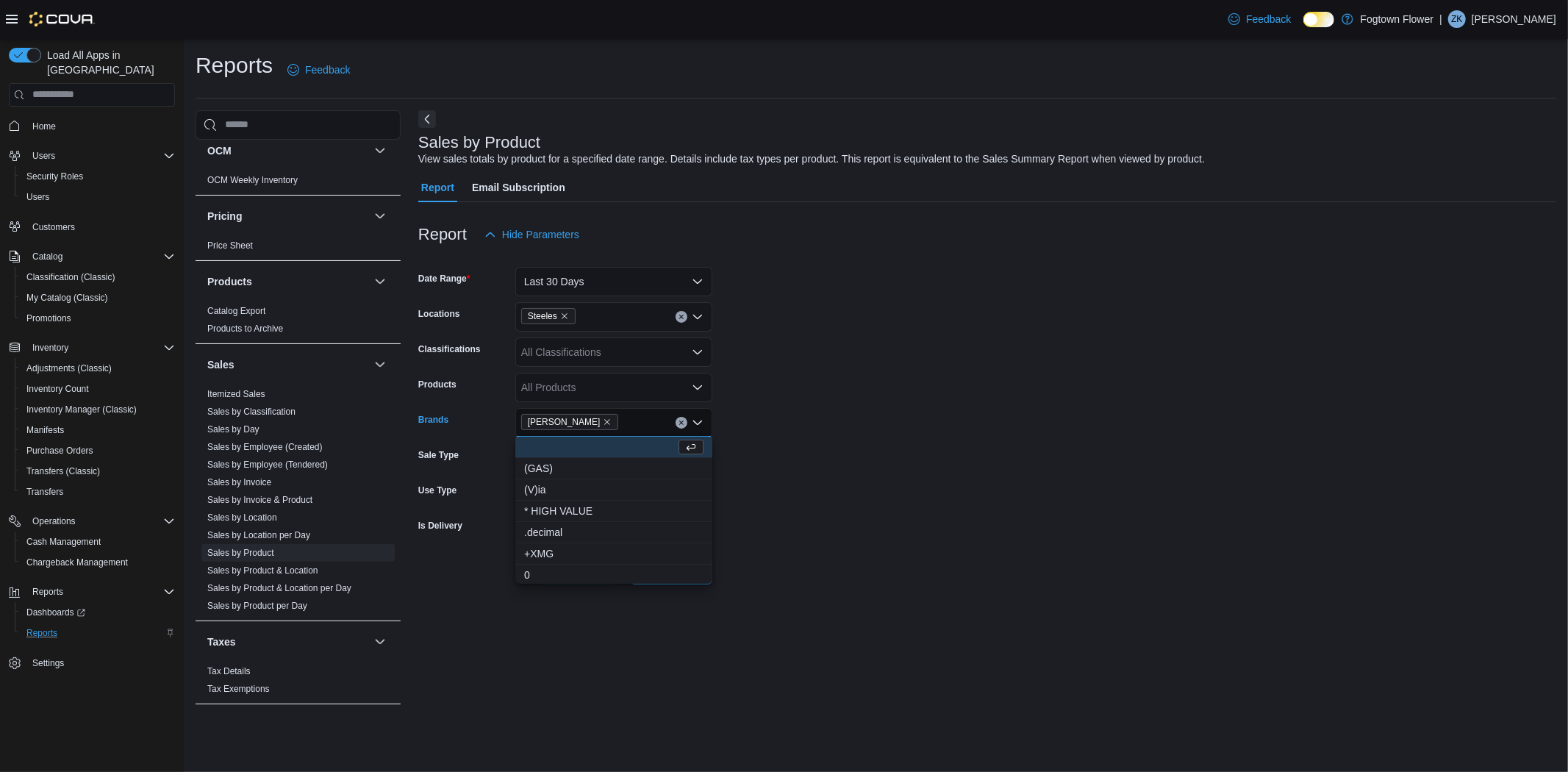
click at [853, 427] on form "Date Range Last 30 Days Locations Steeles Classifications All Classifications P…" at bounding box center [987, 416] width 1138 height 335
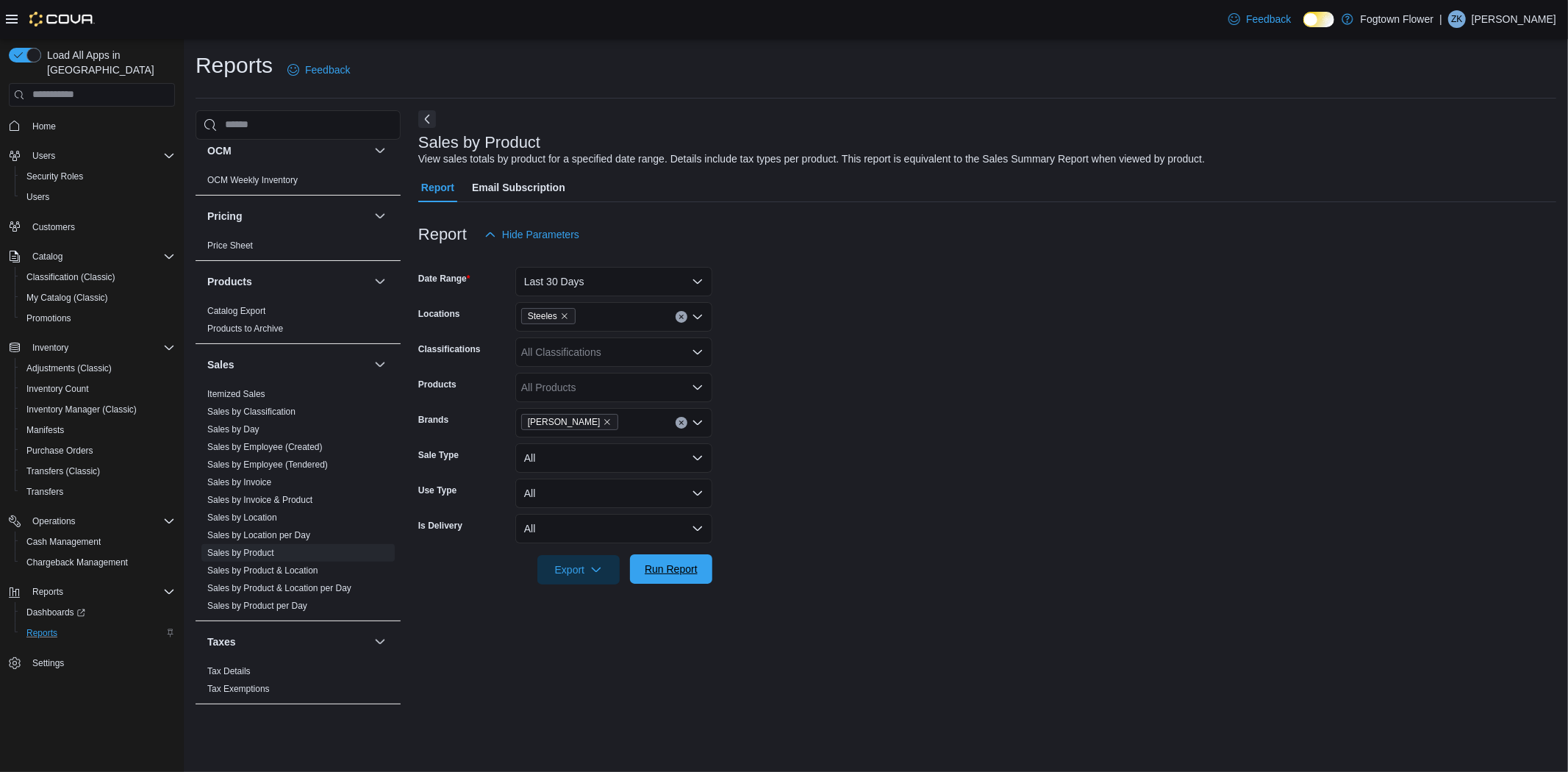
click at [699, 567] on span "Run Report" at bounding box center [671, 569] width 65 height 29
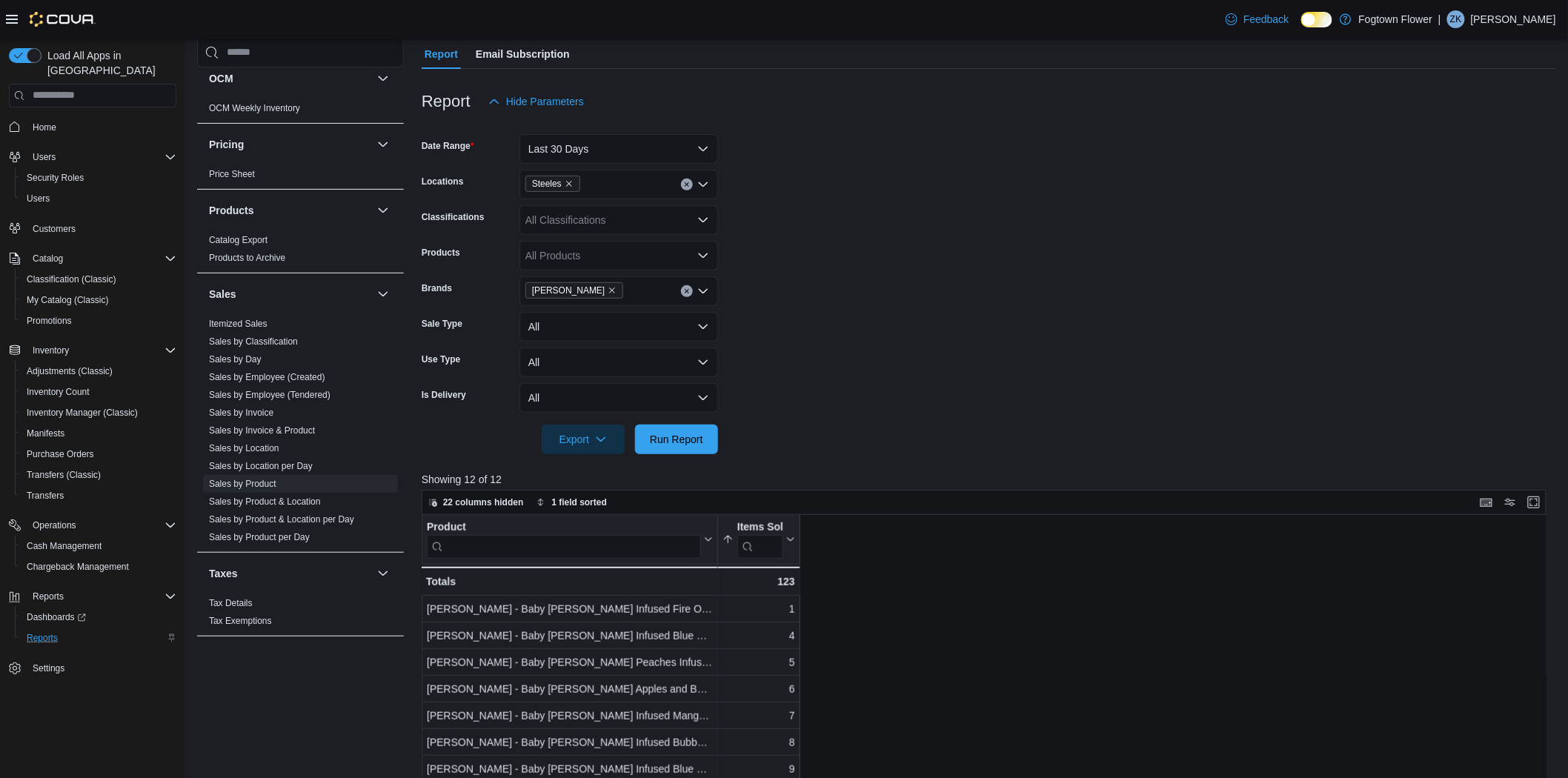
scroll to position [329, 0]
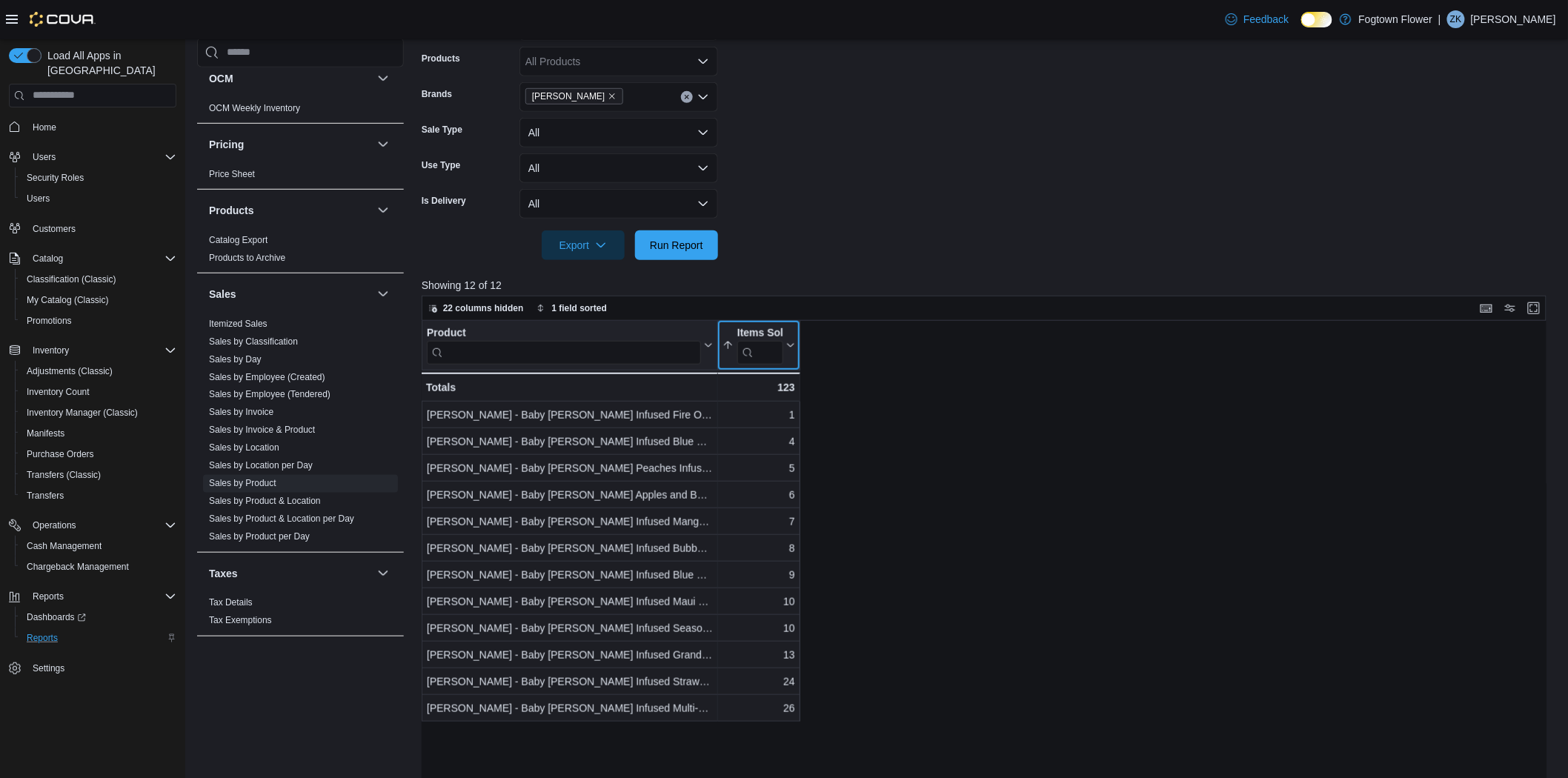
click at [789, 350] on button "Items Sold" at bounding box center [758, 345] width 72 height 38
click at [791, 418] on span "Sort High-Low" at bounding box center [769, 420] width 57 height 12
click at [1020, 402] on div "Product Click to view column header actions Items Sold Sorted descending . Clic…" at bounding box center [989, 619] width 1136 height 597
click at [1543, 302] on button "Enter fullscreen" at bounding box center [1533, 307] width 17 height 17
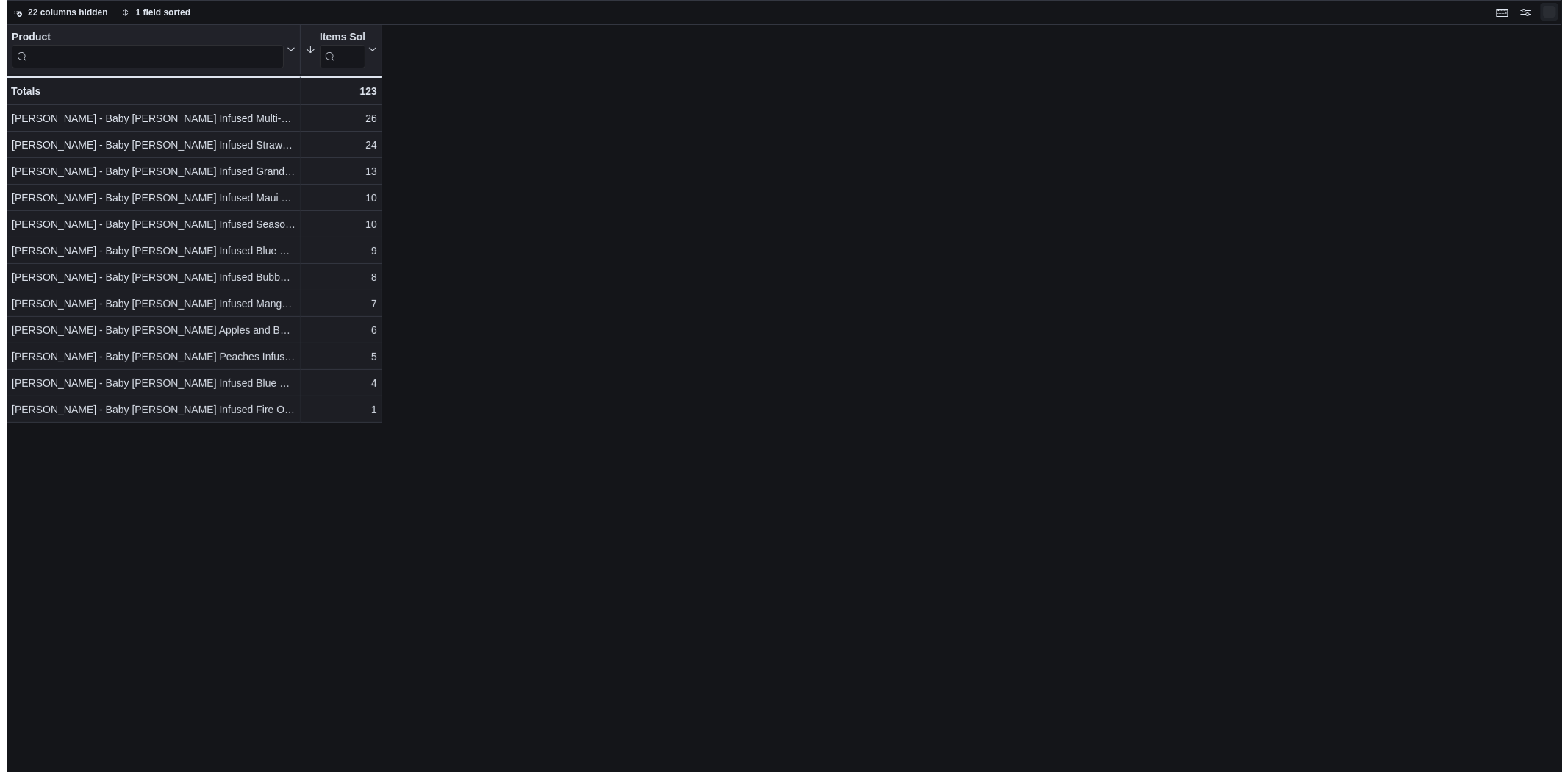
scroll to position [0, 0]
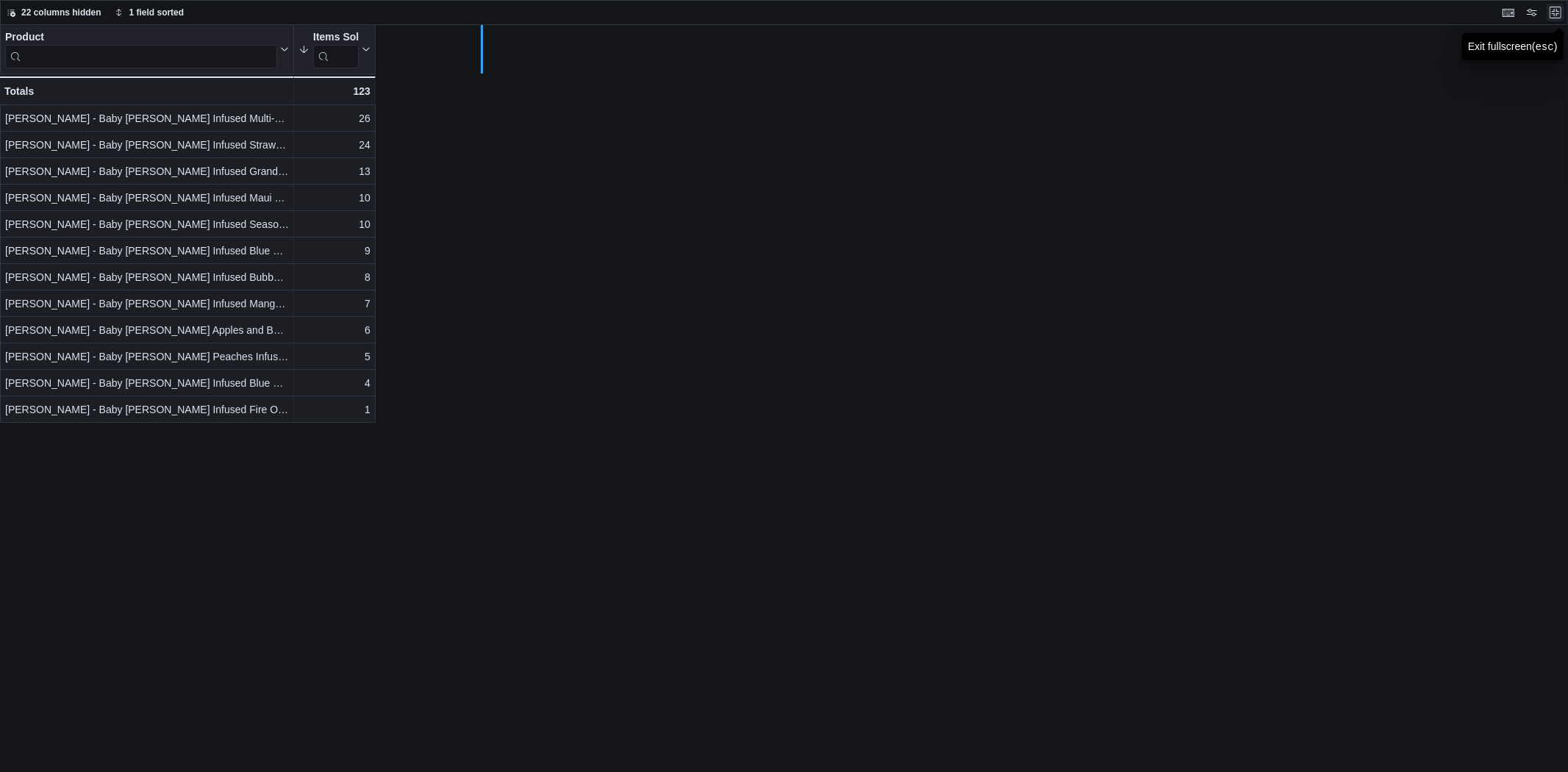
drag, startPoint x: 293, startPoint y: 50, endPoint x: 502, endPoint y: 42, distance: 209.2
click at [487, 42] on div at bounding box center [481, 49] width 12 height 48
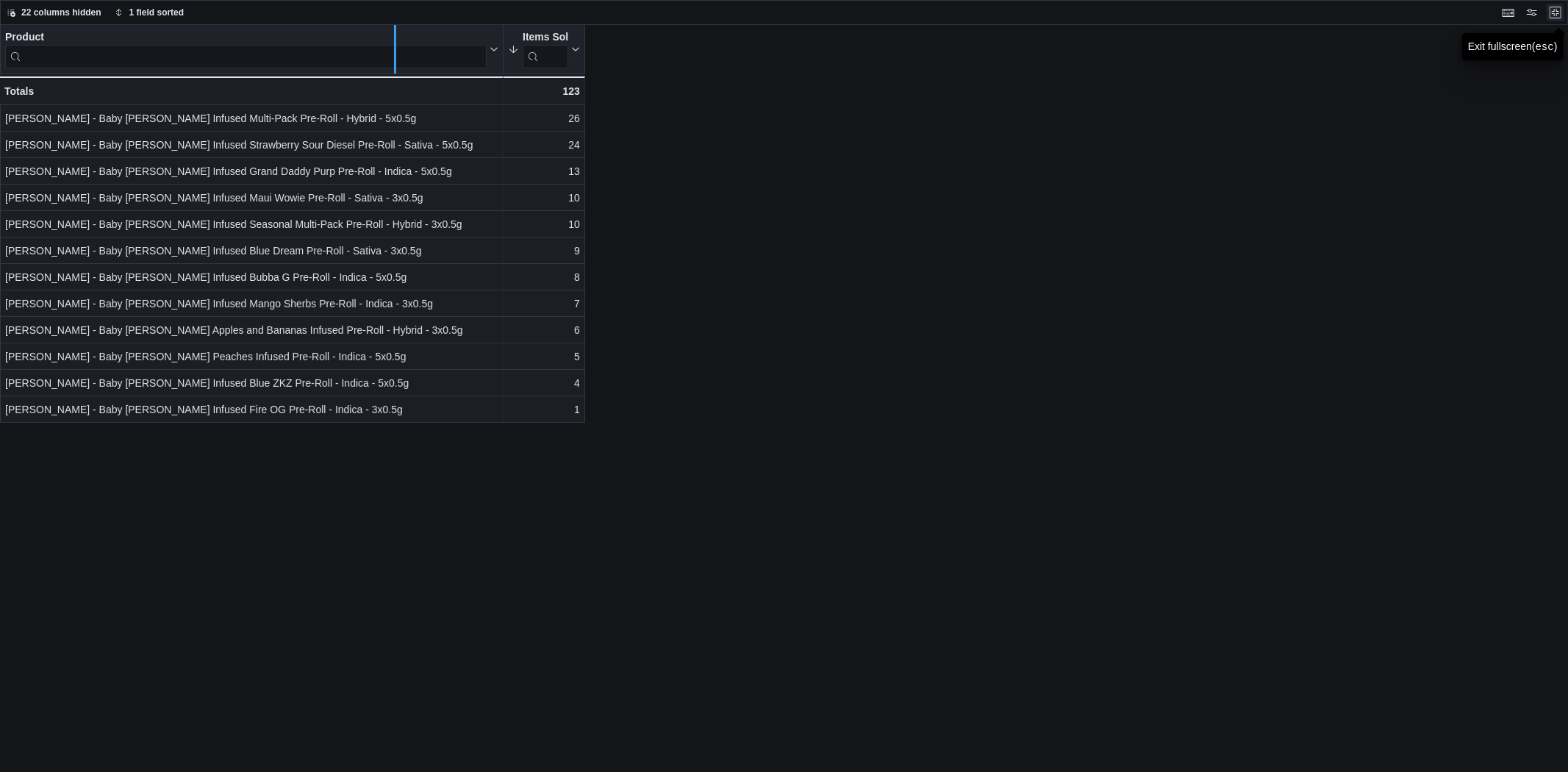
drag, startPoint x: 502, startPoint y: 42, endPoint x: 394, endPoint y: 45, distance: 108.0
click at [394, 45] on div at bounding box center [395, 49] width 12 height 48
